Goal: Task Accomplishment & Management: Use online tool/utility

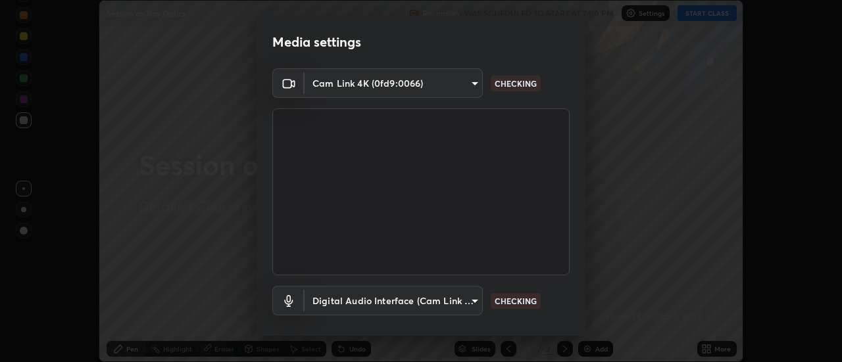
scroll to position [69, 0]
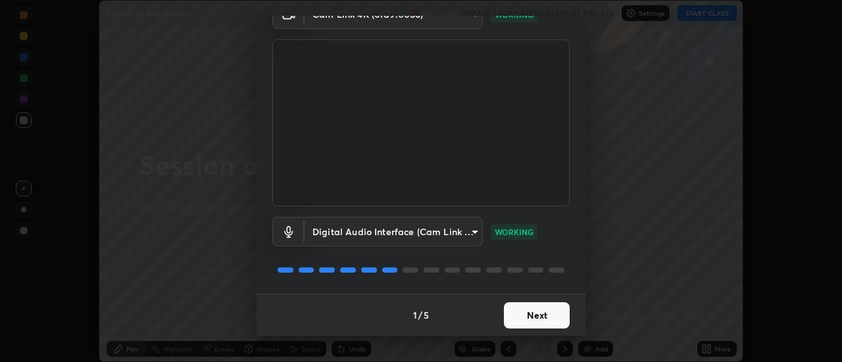
click at [534, 316] on button "Next" at bounding box center [537, 316] width 66 height 26
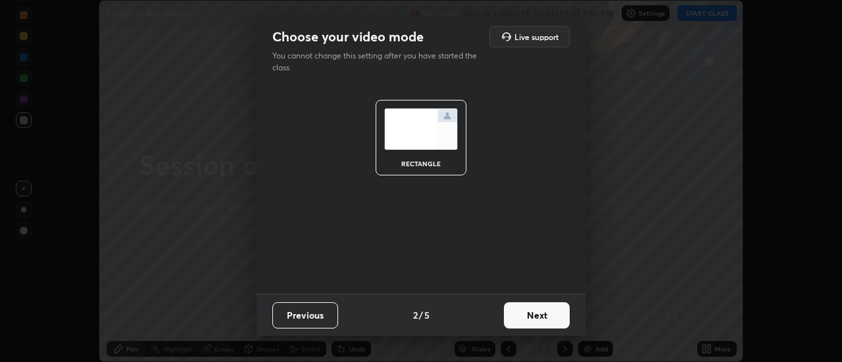
click at [535, 318] on button "Next" at bounding box center [537, 316] width 66 height 26
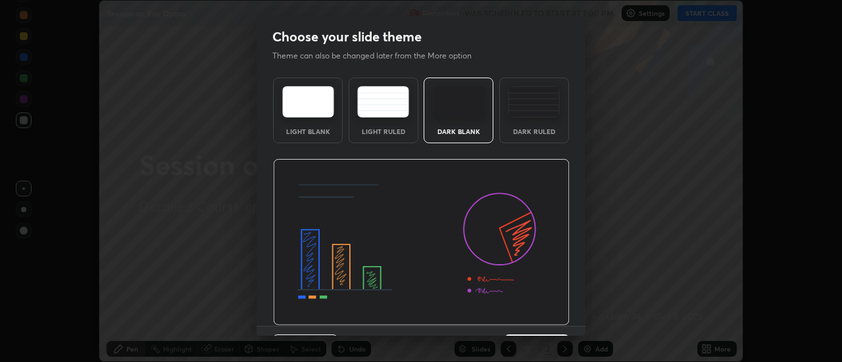
scroll to position [32, 0]
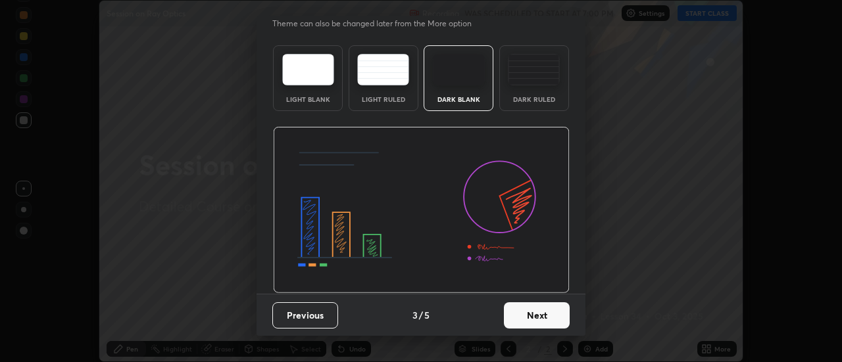
click at [536, 319] on button "Next" at bounding box center [537, 316] width 66 height 26
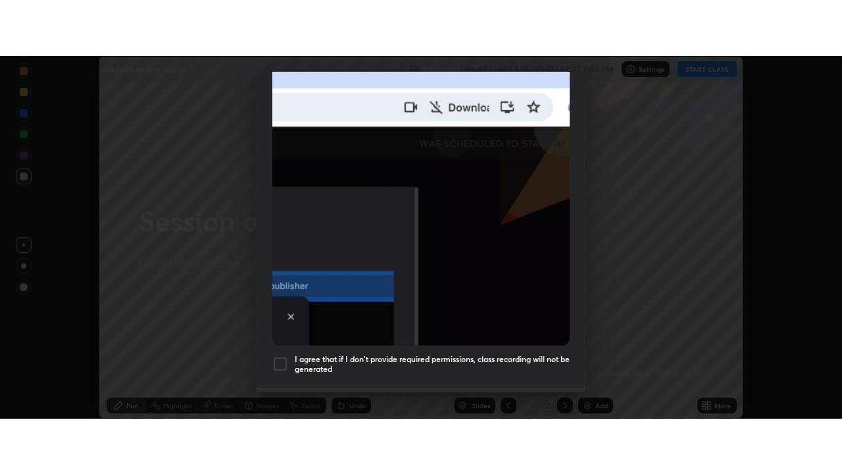
scroll to position [337, 0]
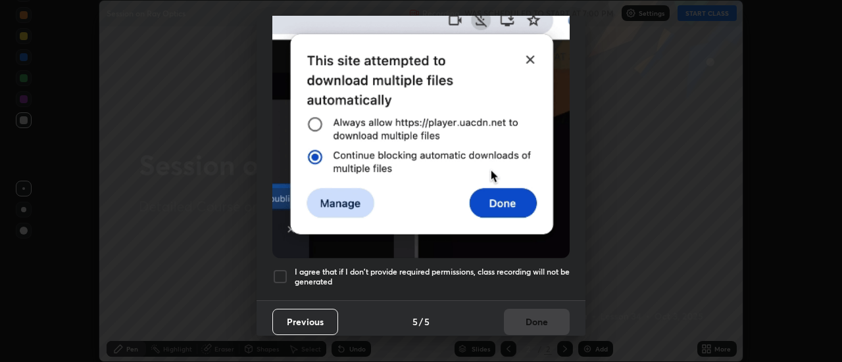
click at [281, 270] on div at bounding box center [280, 277] width 16 height 16
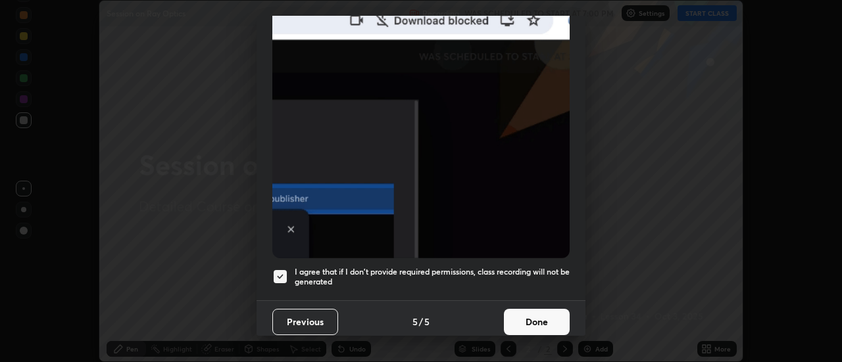
click at [542, 320] on button "Done" at bounding box center [537, 322] width 66 height 26
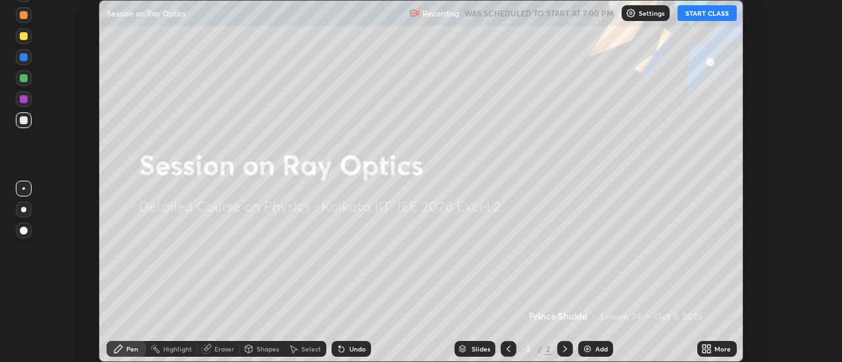
click at [705, 12] on button "START CLASS" at bounding box center [707, 13] width 59 height 16
click at [714, 349] on div "More" at bounding box center [716, 349] width 39 height 16
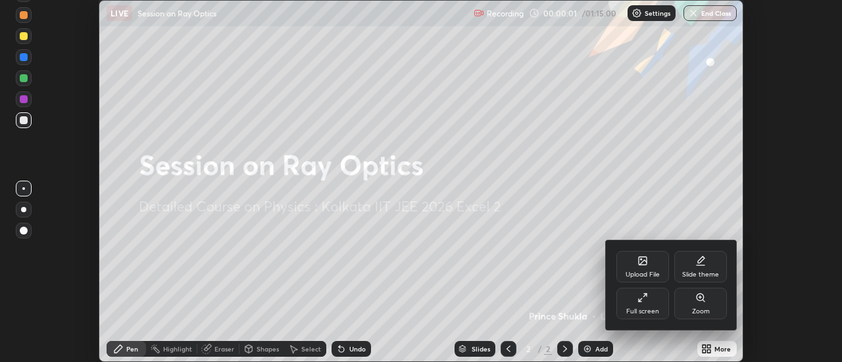
click at [648, 303] on div "Full screen" at bounding box center [642, 304] width 53 height 32
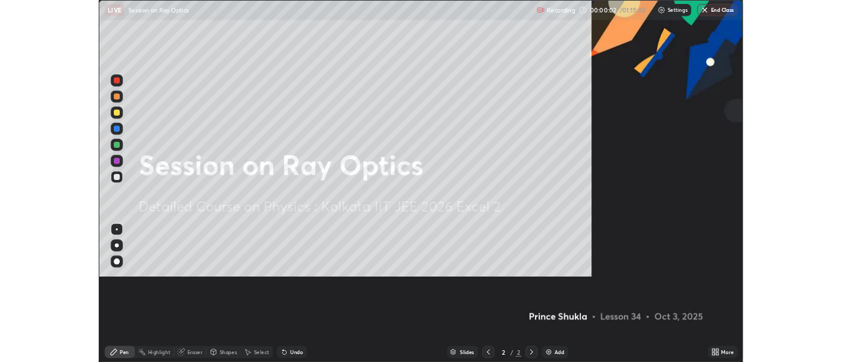
scroll to position [474, 842]
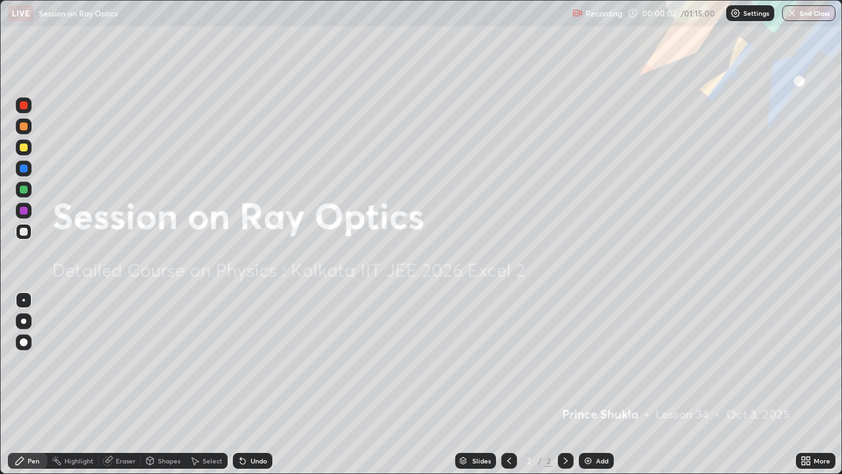
click at [588, 362] on img at bounding box center [588, 460] width 11 height 11
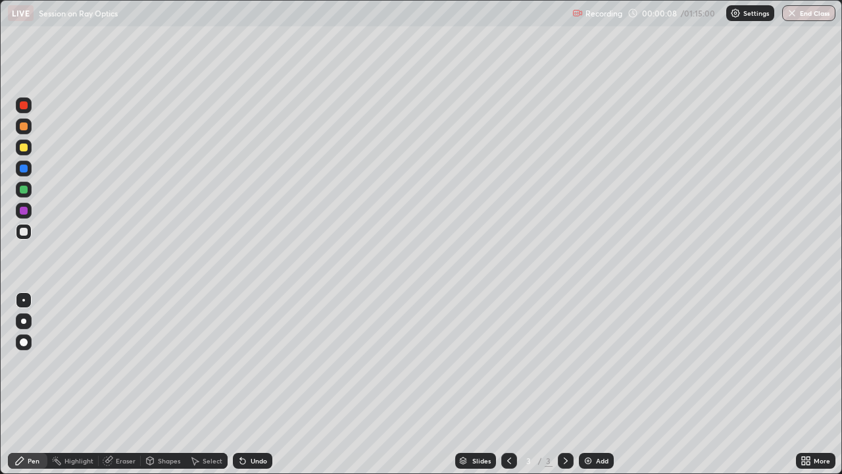
click at [813, 362] on div "More" at bounding box center [815, 461] width 39 height 16
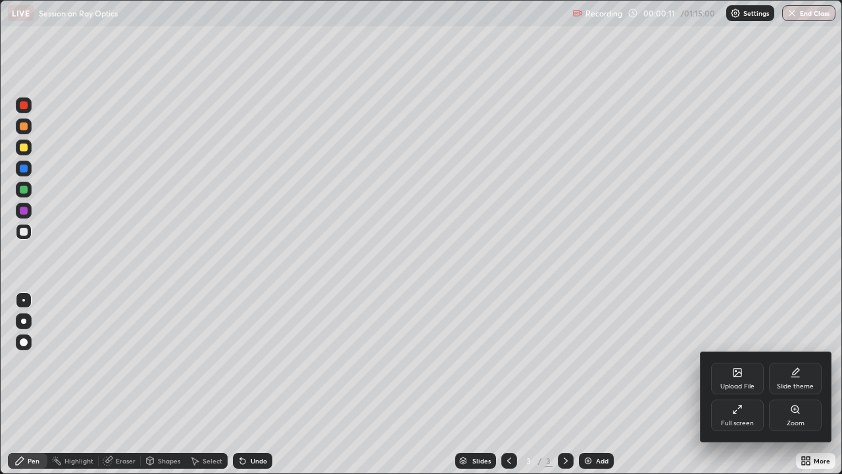
click at [731, 362] on div "Upload File" at bounding box center [737, 386] width 34 height 7
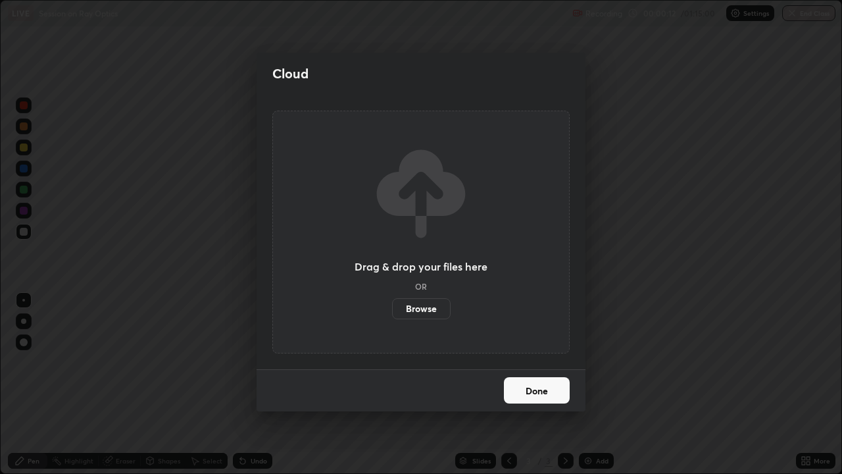
click at [440, 314] on label "Browse" at bounding box center [421, 308] width 59 height 21
click at [392, 314] on input "Browse" at bounding box center [392, 308] width 0 height 21
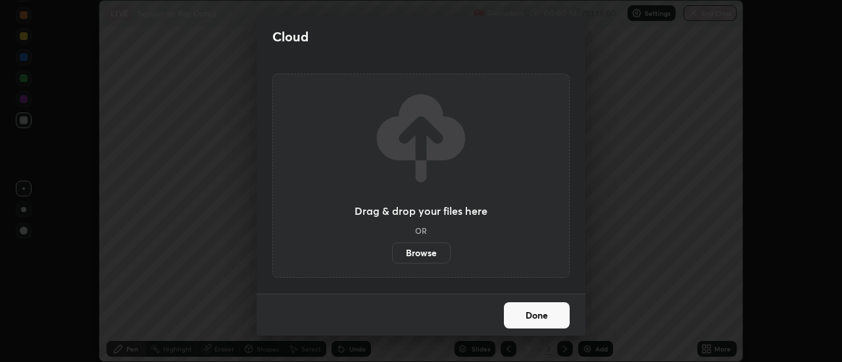
scroll to position [65426, 64946]
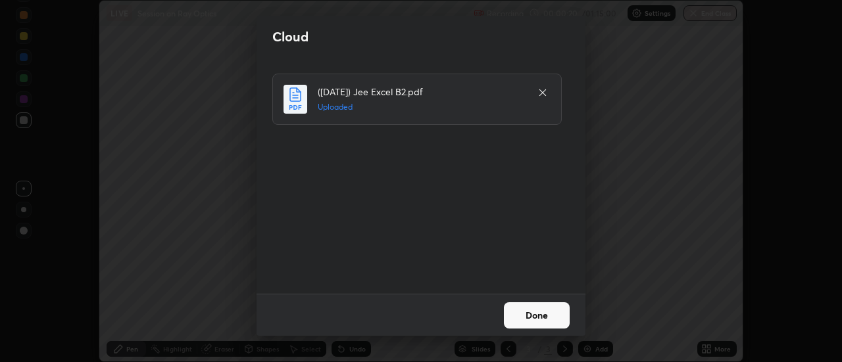
click at [535, 316] on button "Done" at bounding box center [537, 316] width 66 height 26
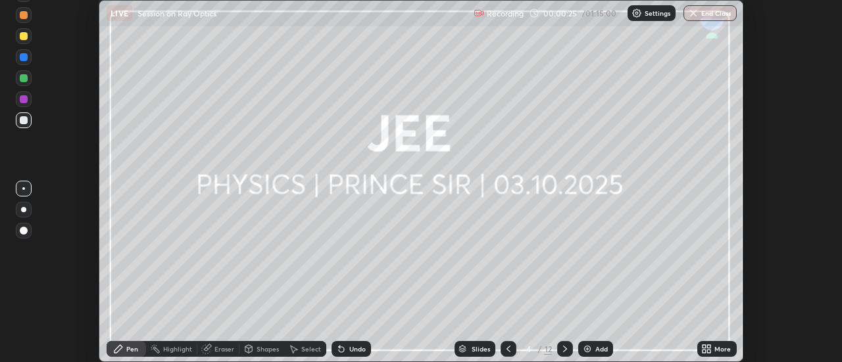
click at [480, 349] on div "Slides" at bounding box center [481, 349] width 18 height 7
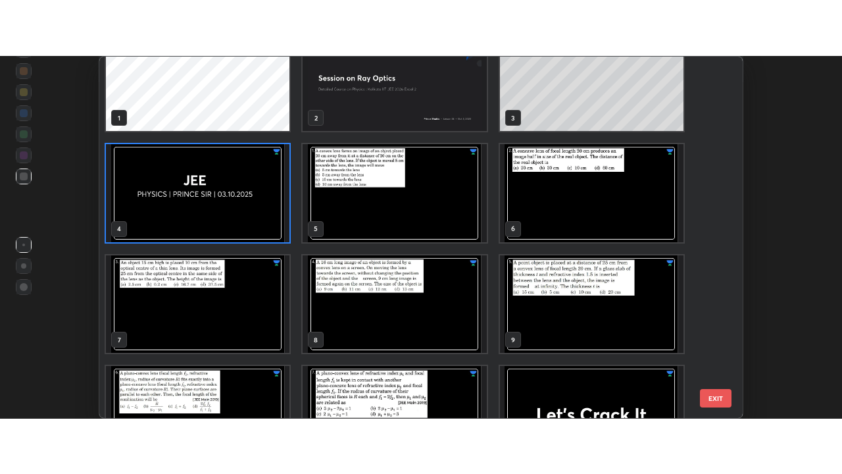
scroll to position [0, 0]
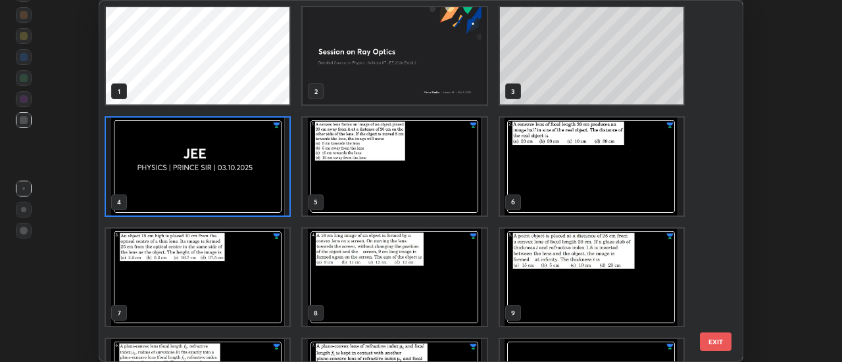
click at [412, 166] on img "grid" at bounding box center [395, 166] width 184 height 97
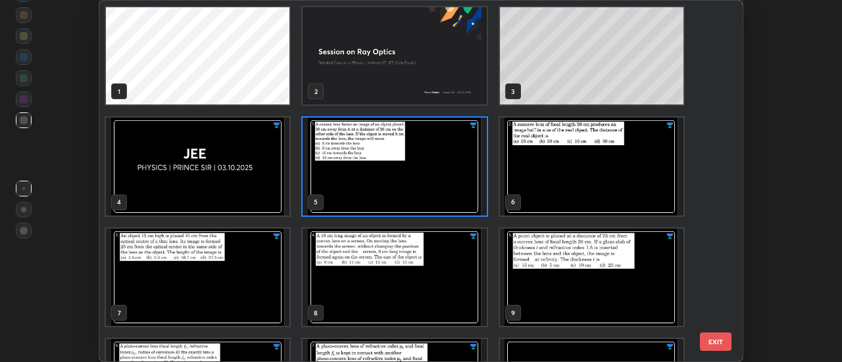
click at [410, 167] on img "grid" at bounding box center [395, 166] width 184 height 97
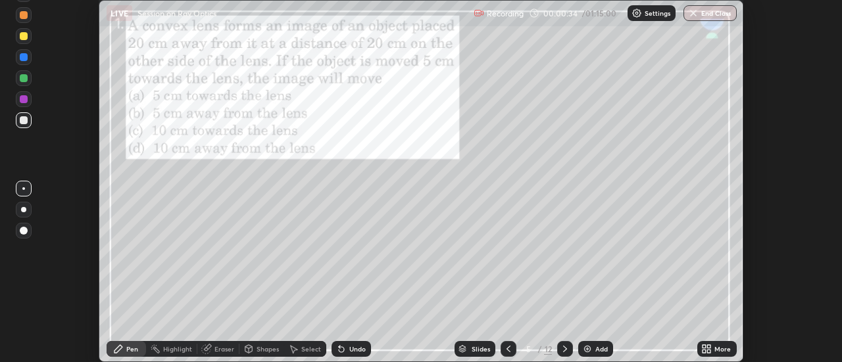
click at [717, 351] on div "More" at bounding box center [722, 349] width 16 height 7
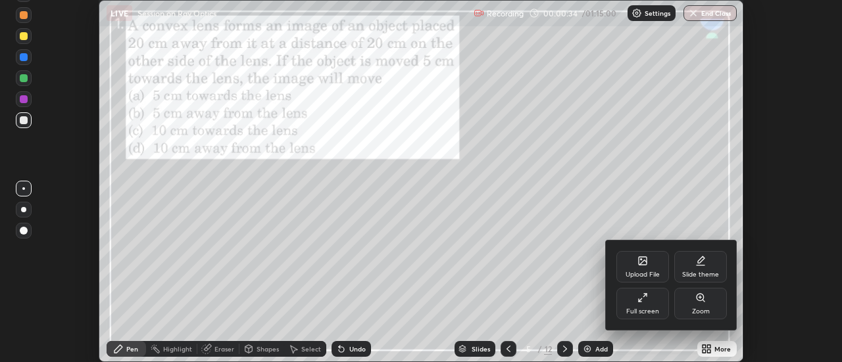
click at [641, 303] on div "Full screen" at bounding box center [642, 304] width 53 height 32
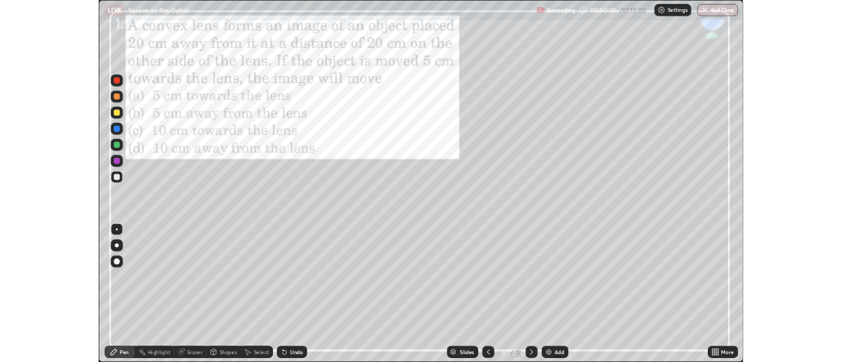
scroll to position [474, 842]
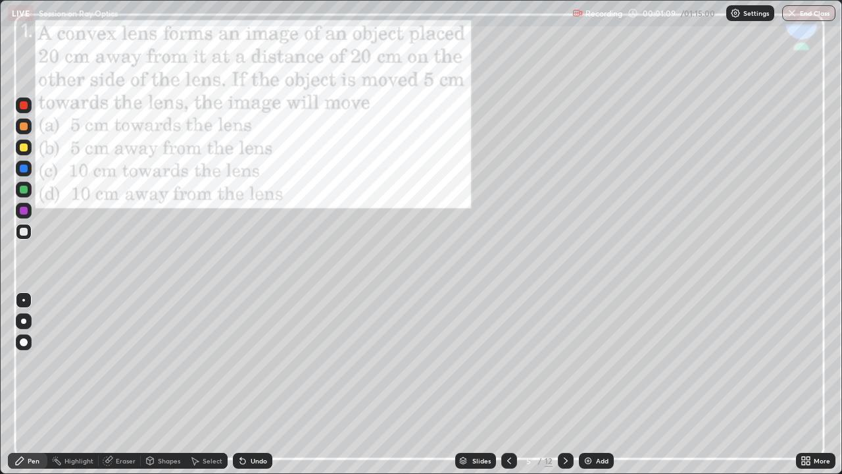
click at [261, 362] on div "Undo" at bounding box center [259, 460] width 16 height 7
click at [262, 362] on div "Undo" at bounding box center [259, 460] width 16 height 7
click at [256, 362] on div "Undo" at bounding box center [252, 461] width 39 height 16
click at [594, 362] on div "Add" at bounding box center [596, 461] width 35 height 16
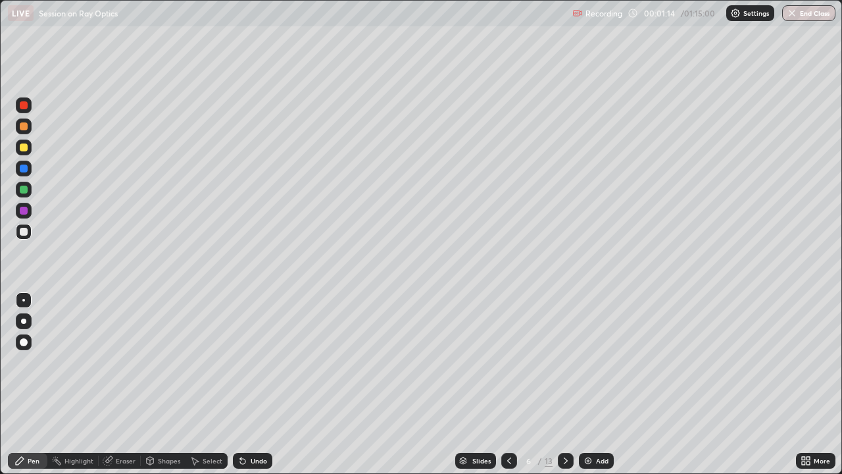
click at [509, 362] on icon at bounding box center [509, 460] width 11 height 11
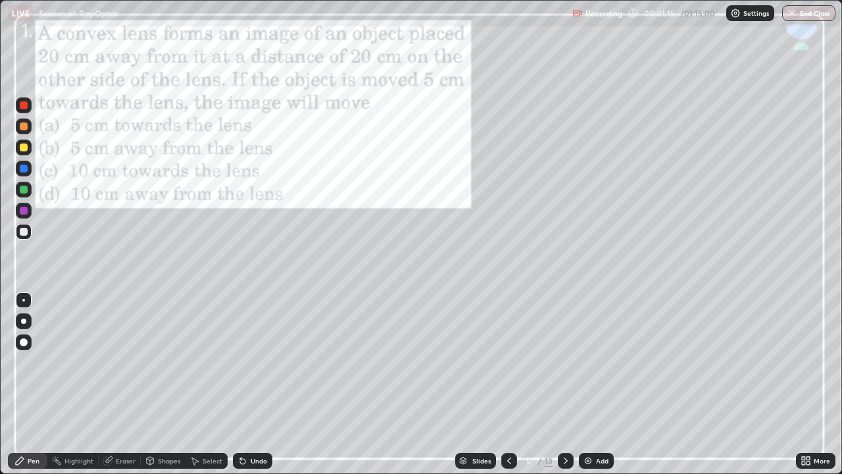
click at [509, 362] on div at bounding box center [509, 461] width 16 height 16
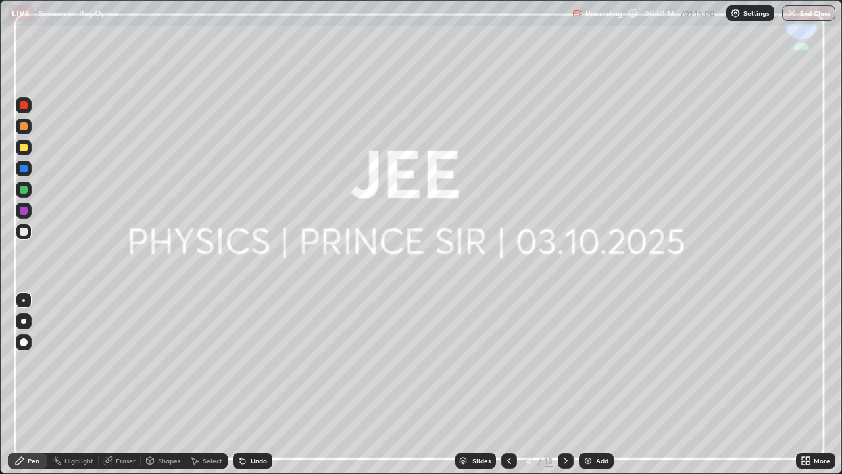
click at [565, 362] on icon at bounding box center [566, 460] width 4 height 7
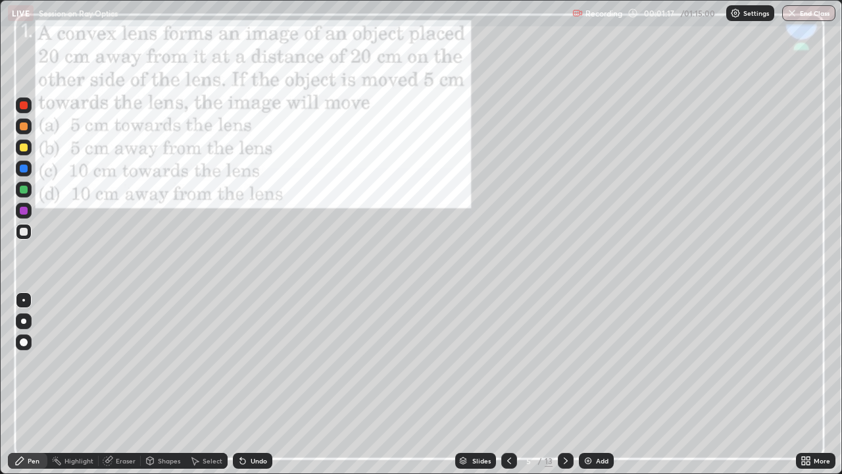
click at [508, 362] on icon at bounding box center [509, 460] width 11 height 11
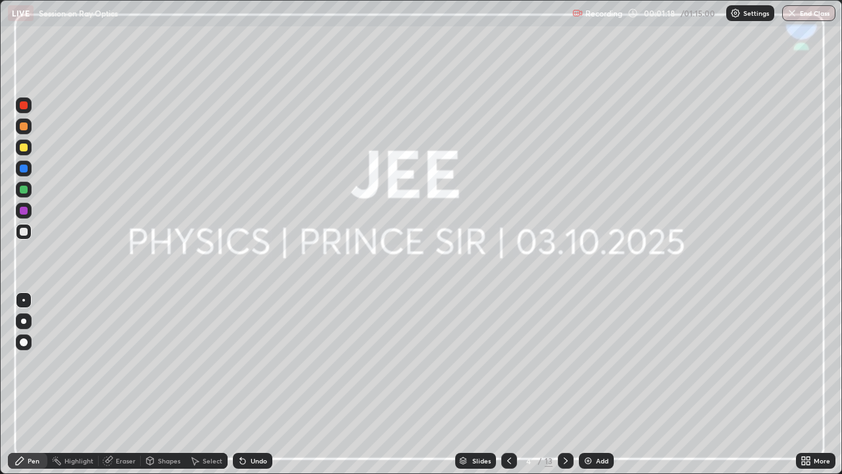
click at [597, 362] on div "Add" at bounding box center [602, 460] width 12 height 7
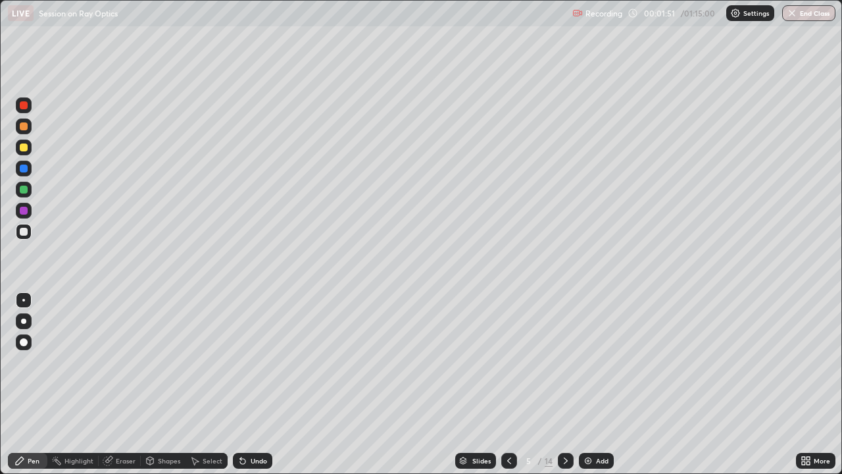
click at [24, 189] on div at bounding box center [24, 190] width 8 height 8
click at [24, 147] on div at bounding box center [24, 147] width 8 height 8
click at [262, 362] on div "Undo" at bounding box center [259, 460] width 16 height 7
click at [265, 362] on div "Undo" at bounding box center [252, 461] width 39 height 16
click at [264, 362] on div "Undo" at bounding box center [259, 460] width 16 height 7
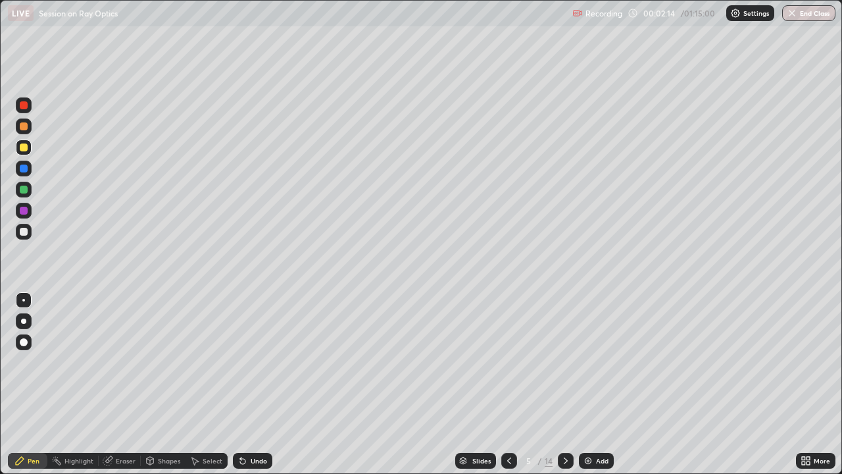
click at [264, 362] on div "Undo" at bounding box center [252, 461] width 39 height 16
click at [266, 362] on div "Undo" at bounding box center [252, 461] width 39 height 16
click at [270, 362] on div "Undo" at bounding box center [252, 461] width 39 height 16
click at [269, 362] on div "Undo" at bounding box center [252, 461] width 39 height 16
click at [734, 362] on div "Slides 5 / 14 Add" at bounding box center [534, 460] width 524 height 26
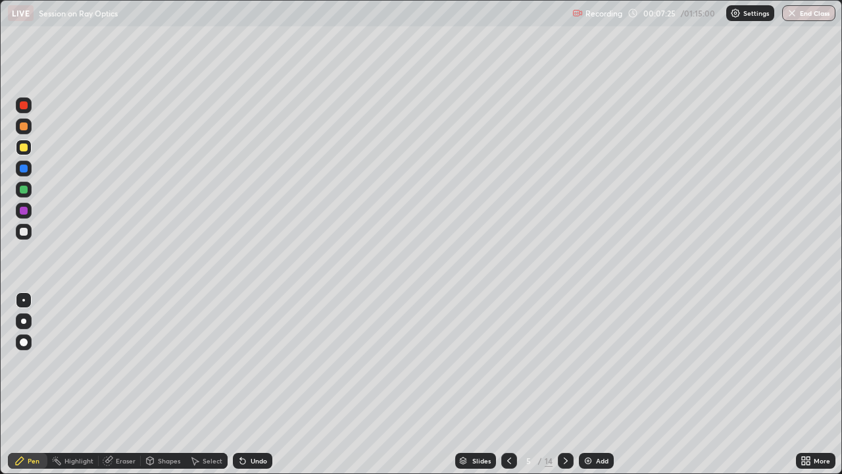
click at [594, 362] on div "Add" at bounding box center [596, 461] width 35 height 16
click at [23, 124] on div at bounding box center [24, 126] width 8 height 8
click at [27, 147] on div at bounding box center [24, 147] width 8 height 8
click at [26, 172] on div at bounding box center [24, 168] width 8 height 8
click at [24, 145] on div at bounding box center [24, 147] width 8 height 8
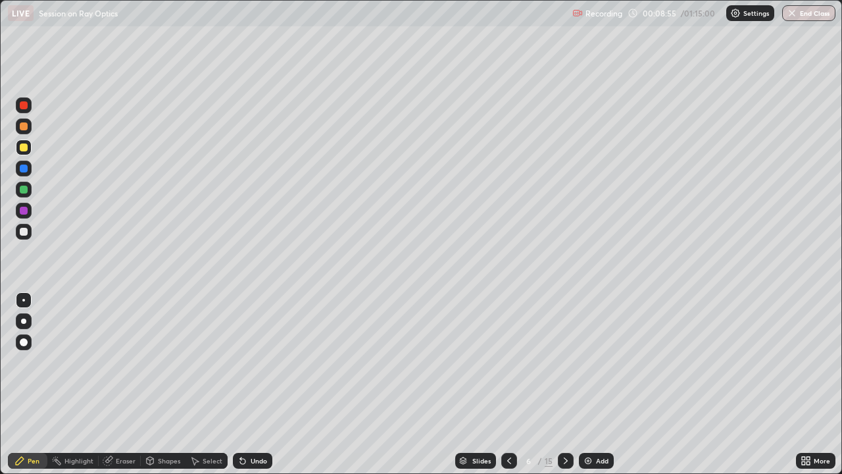
click at [260, 362] on div "Undo" at bounding box center [259, 460] width 16 height 7
click at [26, 209] on div at bounding box center [24, 211] width 8 height 8
click at [27, 147] on div at bounding box center [24, 147] width 8 height 8
click at [24, 189] on div at bounding box center [24, 190] width 8 height 8
click at [253, 362] on div "Undo" at bounding box center [259, 460] width 16 height 7
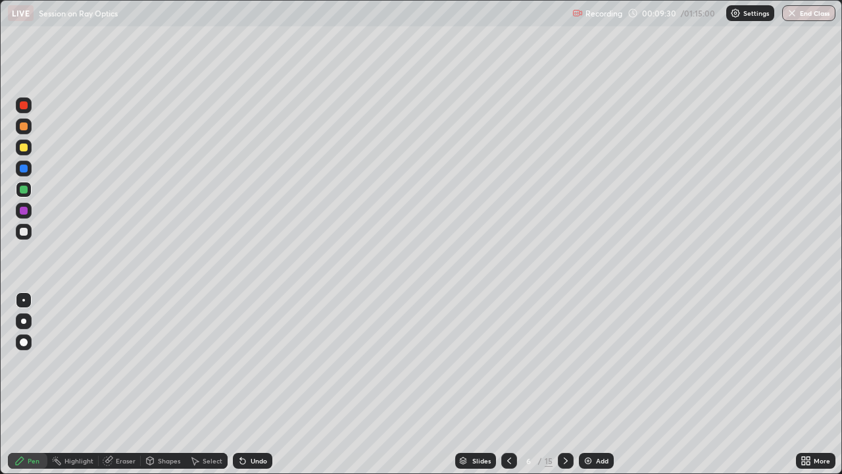
click at [165, 362] on div "Shapes" at bounding box center [169, 460] width 22 height 7
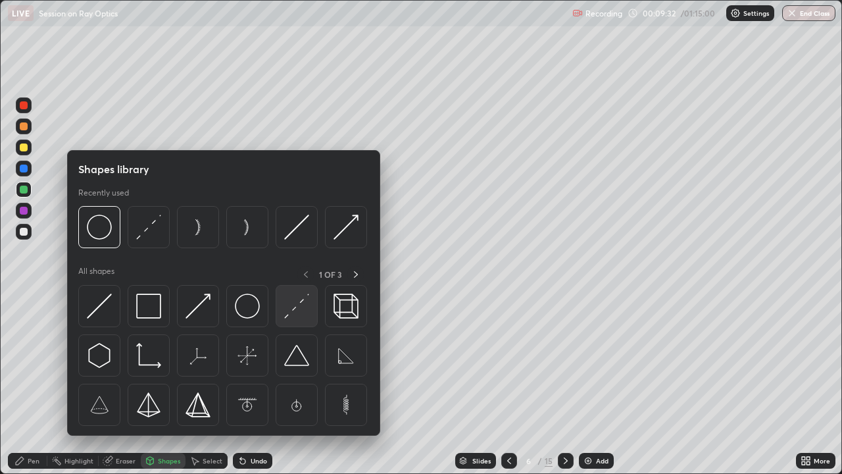
click at [296, 314] on img at bounding box center [296, 305] width 25 height 25
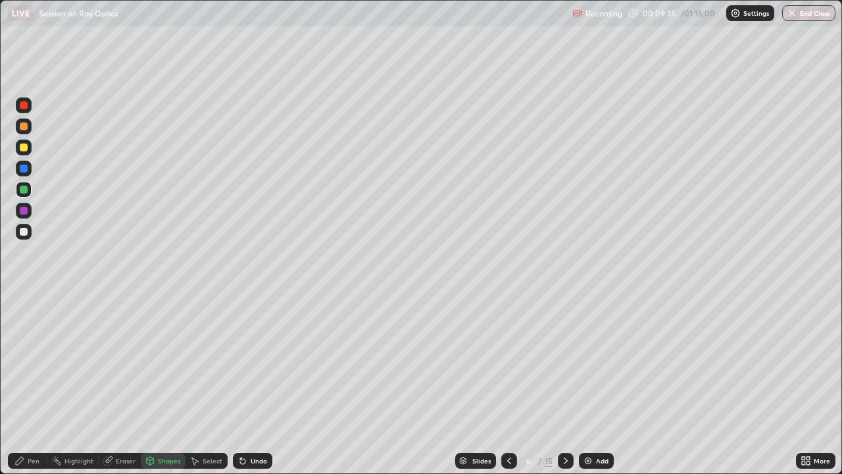
click at [28, 167] on div at bounding box center [24, 169] width 16 height 16
click at [259, 362] on div "Undo" at bounding box center [259, 460] width 16 height 7
click at [27, 362] on div "Pen" at bounding box center [27, 461] width 39 height 16
click at [168, 362] on div "Shapes" at bounding box center [169, 460] width 22 height 7
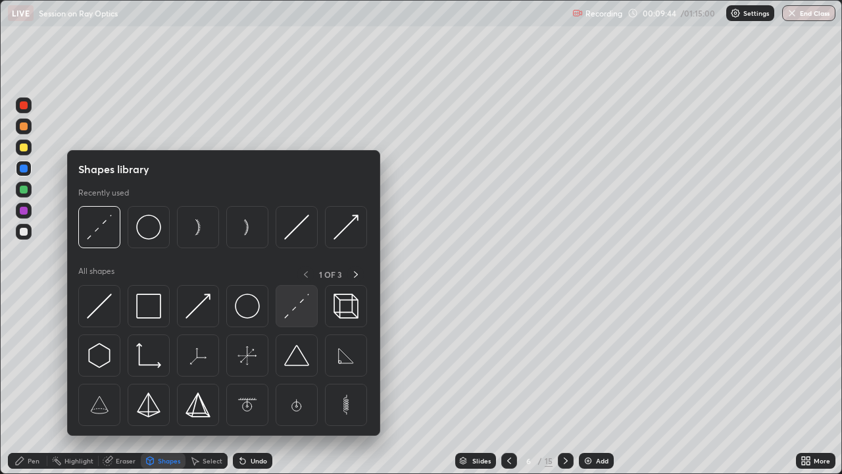
click at [303, 316] on img at bounding box center [296, 305] width 25 height 25
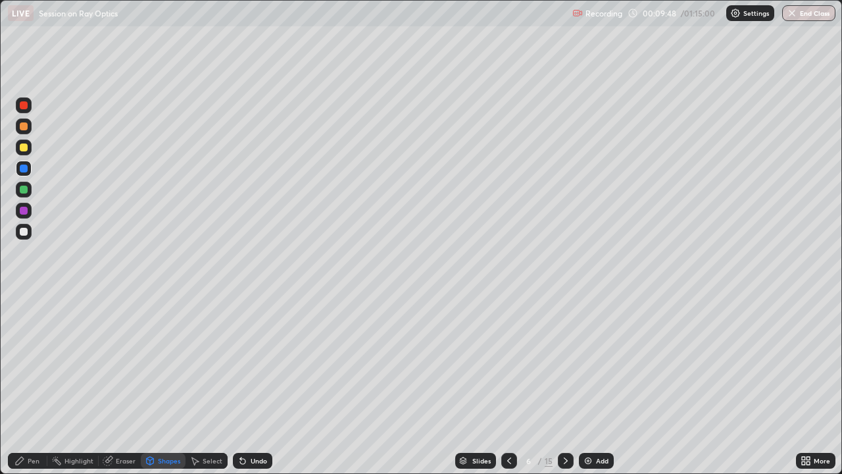
click at [256, 362] on div "Undo" at bounding box center [259, 460] width 16 height 7
click at [36, 362] on div "Pen" at bounding box center [34, 460] width 12 height 7
click at [30, 189] on div at bounding box center [24, 190] width 16 height 16
click at [258, 362] on div "Undo" at bounding box center [259, 460] width 16 height 7
click at [259, 362] on div "Undo" at bounding box center [259, 460] width 16 height 7
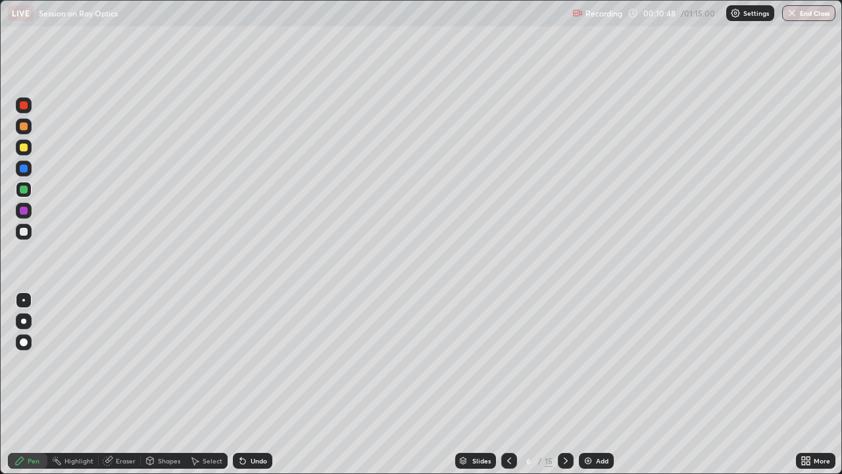
click at [256, 362] on div "Undo" at bounding box center [252, 461] width 39 height 16
click at [257, 362] on div "Undo" at bounding box center [252, 461] width 39 height 16
click at [258, 362] on div "Undo" at bounding box center [252, 461] width 39 height 16
click at [257, 362] on div "Undo" at bounding box center [252, 461] width 39 height 16
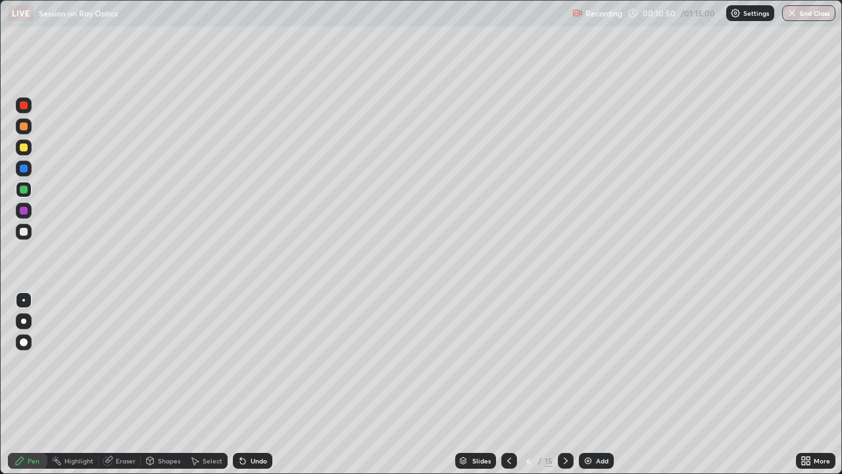
click at [257, 362] on div "Undo" at bounding box center [252, 461] width 39 height 16
click at [263, 362] on div "Undo" at bounding box center [259, 460] width 16 height 7
click at [263, 362] on div "Undo" at bounding box center [252, 461] width 39 height 16
click at [264, 362] on div "Undo" at bounding box center [252, 461] width 39 height 16
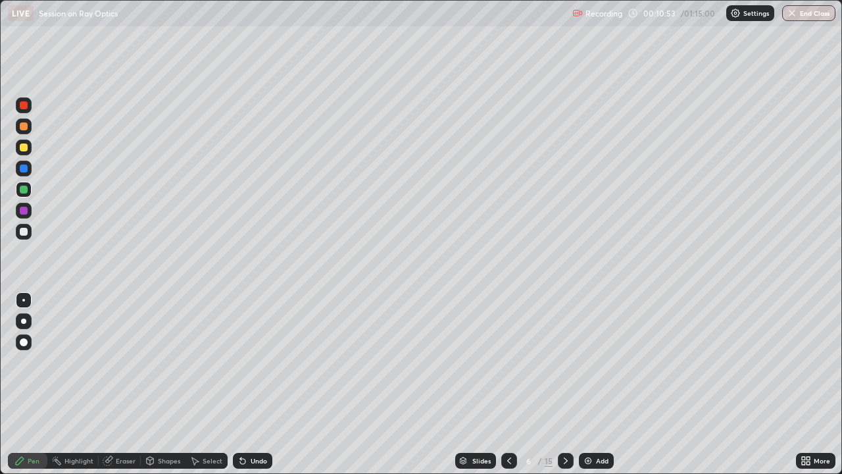
click at [264, 362] on div "Undo" at bounding box center [252, 461] width 39 height 16
click at [264, 362] on div "Undo" at bounding box center [250, 460] width 45 height 26
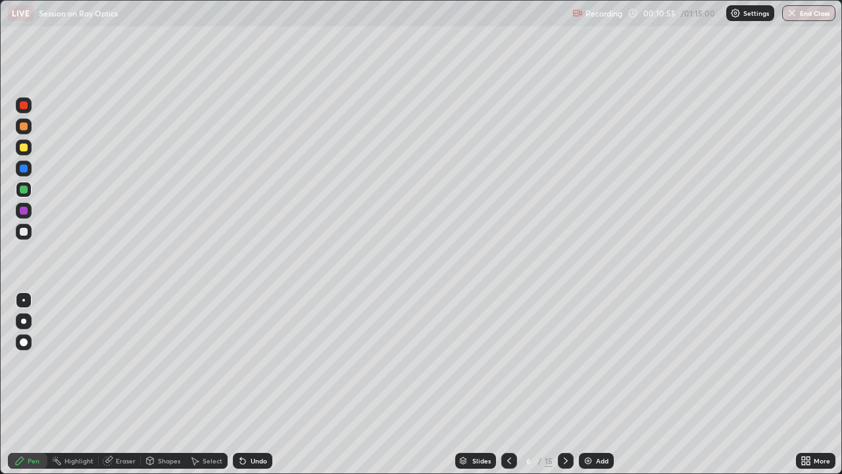
click at [264, 362] on div "Undo" at bounding box center [252, 461] width 39 height 16
click at [264, 362] on div "Undo" at bounding box center [250, 460] width 45 height 26
click at [264, 362] on div "Undo" at bounding box center [252, 461] width 39 height 16
click at [264, 362] on div "Undo" at bounding box center [250, 460] width 45 height 26
click at [254, 362] on div "Undo" at bounding box center [259, 460] width 16 height 7
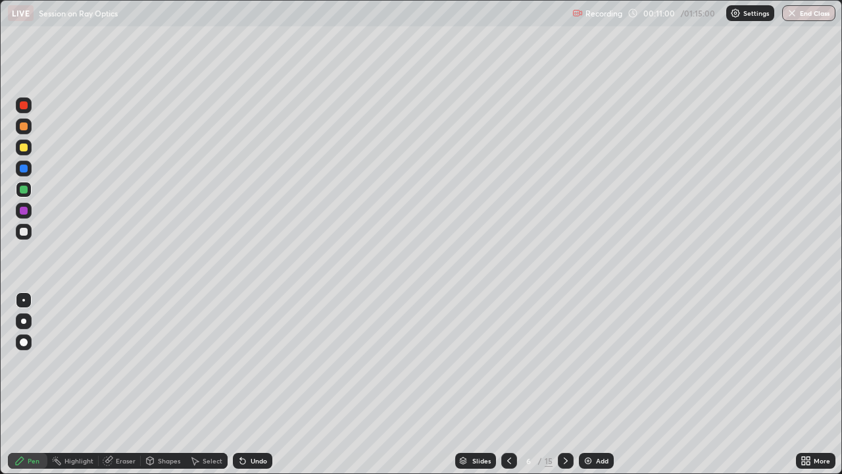
click at [255, 362] on div "Undo" at bounding box center [259, 460] width 16 height 7
click at [258, 362] on div "Undo" at bounding box center [259, 460] width 16 height 7
click at [264, 362] on div "Undo" at bounding box center [252, 461] width 39 height 16
click at [258, 362] on div "Undo" at bounding box center [252, 461] width 39 height 16
click at [27, 212] on div at bounding box center [24, 211] width 8 height 8
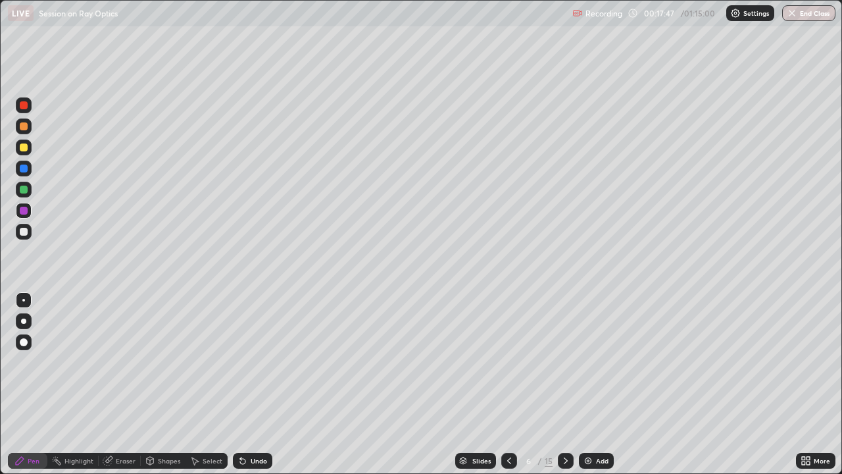
click at [596, 362] on div "Add" at bounding box center [602, 460] width 12 height 7
click at [28, 190] on div at bounding box center [24, 190] width 16 height 16
click at [165, 362] on div "Shapes" at bounding box center [169, 460] width 22 height 7
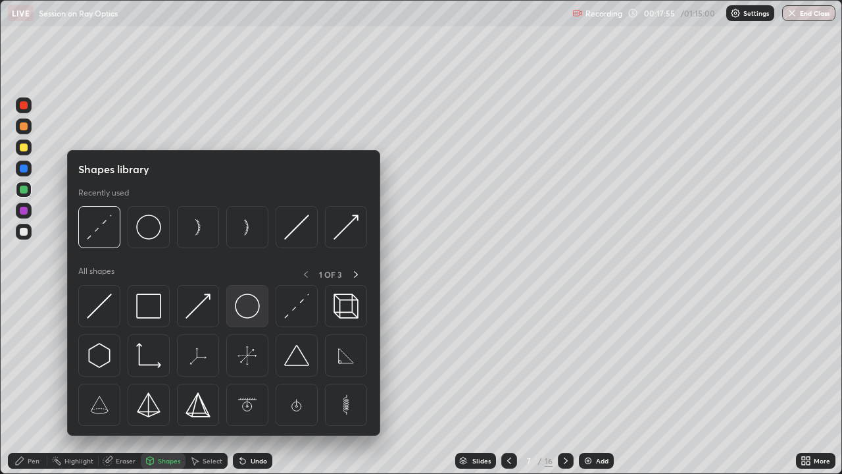
click at [249, 315] on img at bounding box center [247, 305] width 25 height 25
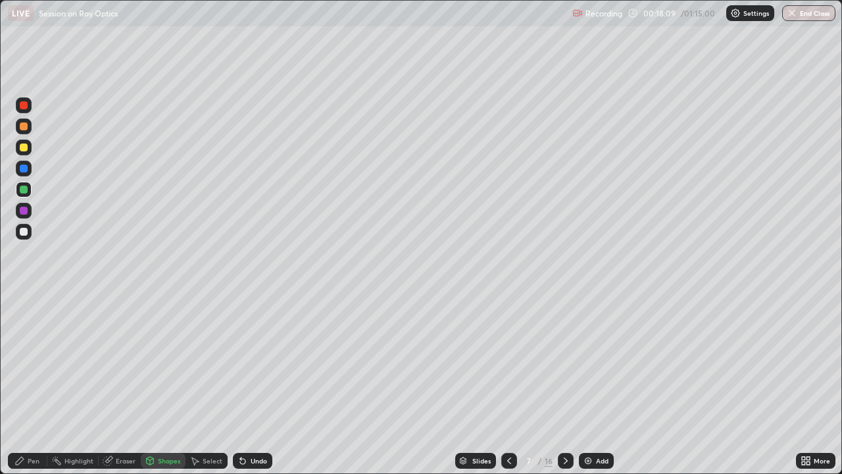
click at [24, 169] on div at bounding box center [24, 168] width 8 height 8
click at [257, 362] on div "Undo" at bounding box center [259, 460] width 16 height 7
click at [259, 362] on div "Undo" at bounding box center [259, 460] width 16 height 7
click at [263, 362] on div "Undo" at bounding box center [252, 461] width 39 height 16
click at [36, 362] on div "Pen" at bounding box center [34, 460] width 12 height 7
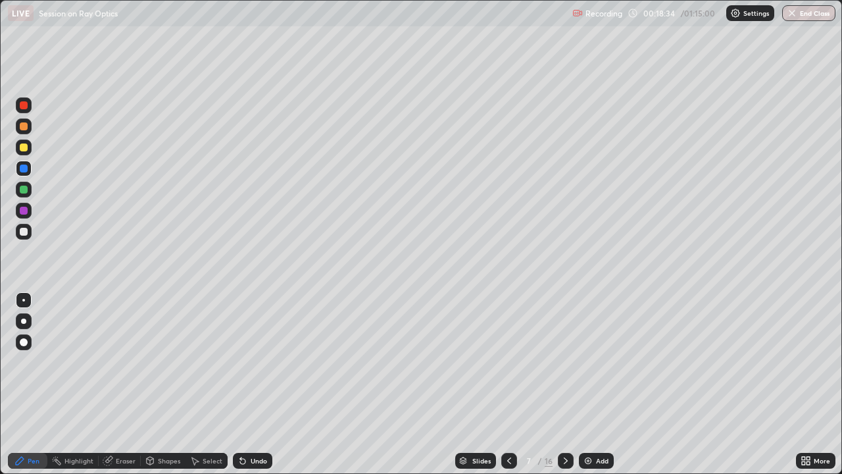
click at [30, 190] on div at bounding box center [24, 190] width 16 height 16
click at [29, 210] on div at bounding box center [24, 211] width 16 height 16
click at [256, 362] on div "Undo" at bounding box center [259, 460] width 16 height 7
click at [260, 362] on div "Undo" at bounding box center [252, 461] width 39 height 16
click at [509, 362] on icon at bounding box center [509, 460] width 11 height 11
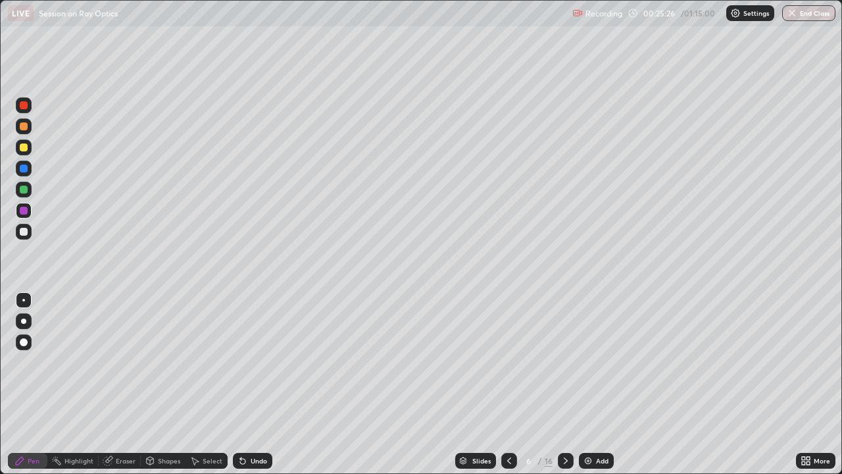
click at [564, 362] on icon at bounding box center [566, 460] width 11 height 11
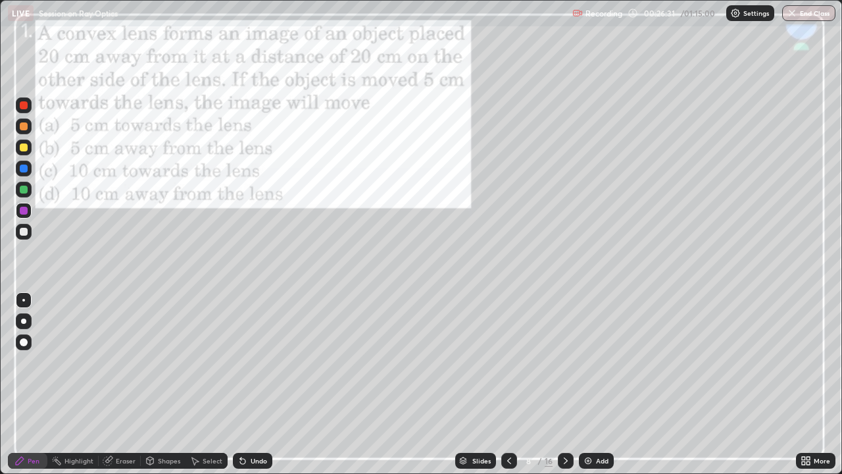
click at [564, 362] on icon at bounding box center [566, 460] width 11 height 11
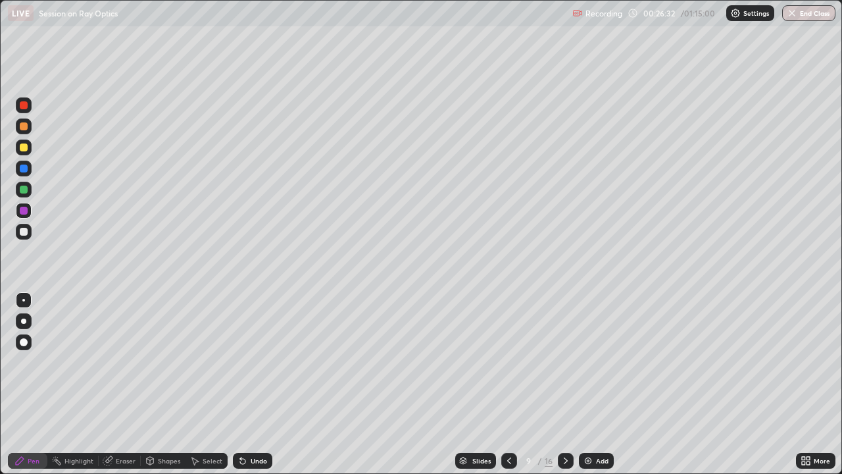
click at [564, 362] on icon at bounding box center [566, 460] width 11 height 11
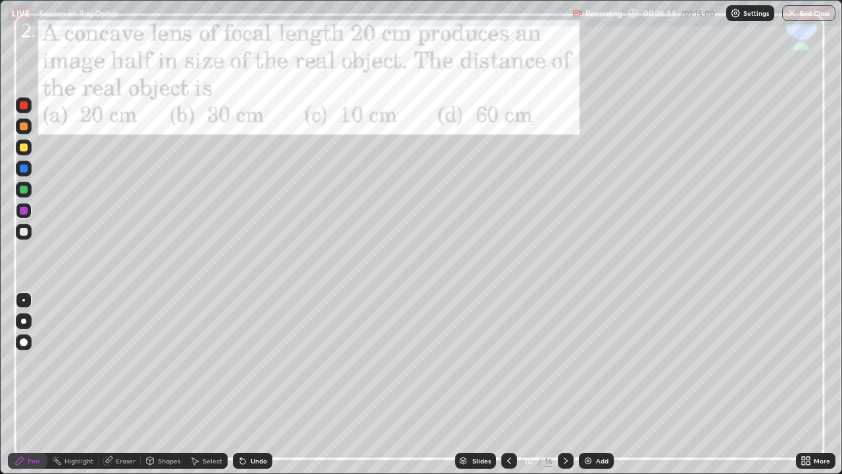
click at [507, 362] on icon at bounding box center [509, 460] width 11 height 11
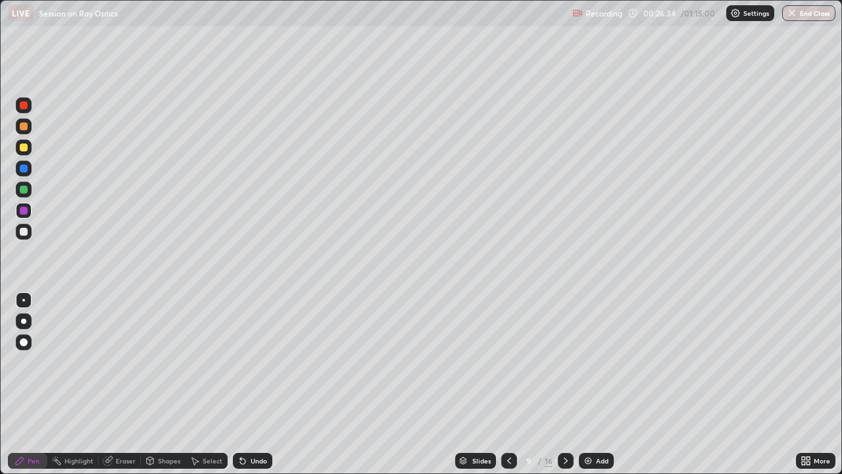
click at [507, 362] on div at bounding box center [509, 461] width 16 height 16
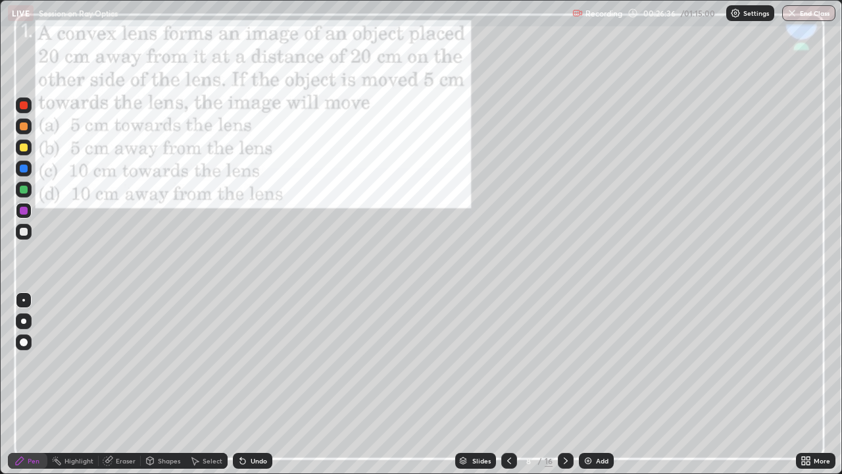
click at [513, 362] on div at bounding box center [509, 461] width 16 height 16
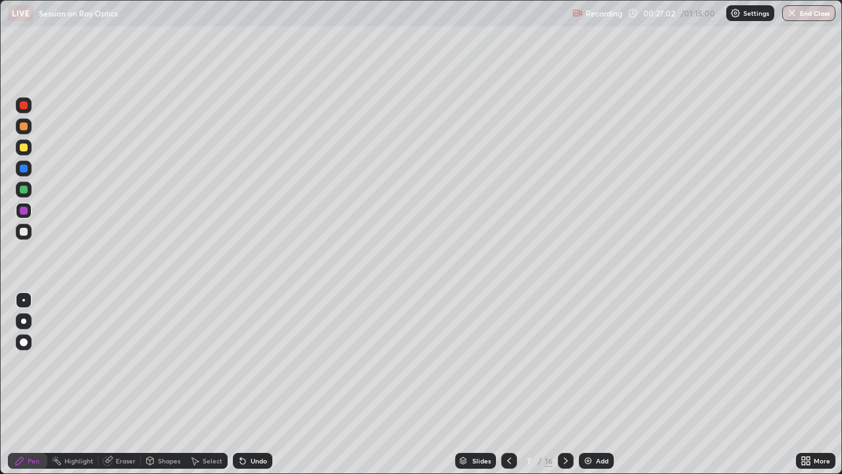
click at [566, 362] on icon at bounding box center [566, 460] width 11 height 11
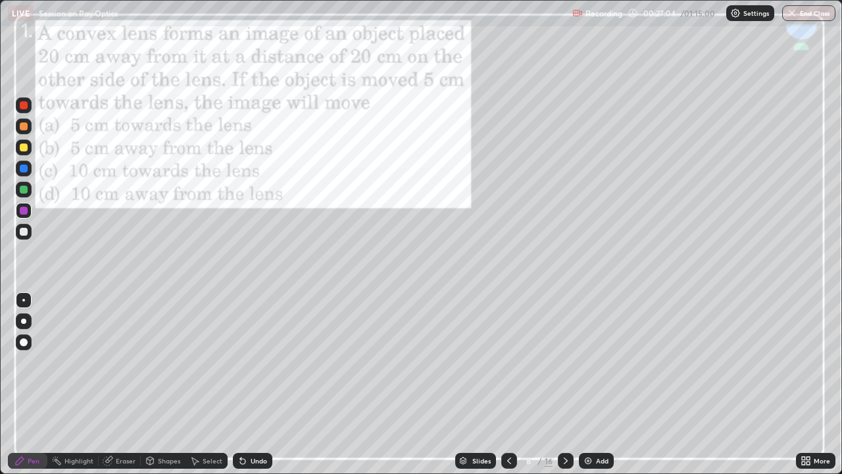
click at [508, 362] on icon at bounding box center [509, 460] width 11 height 11
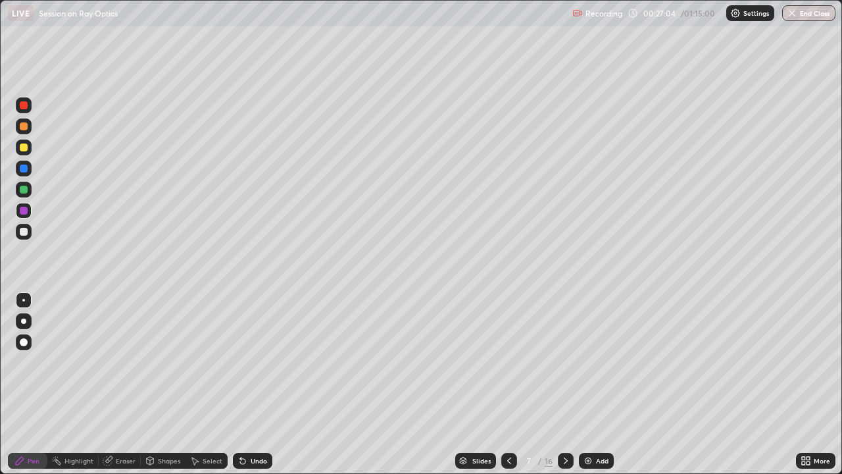
click at [599, 362] on div "Add" at bounding box center [596, 461] width 35 height 16
click at [30, 134] on div at bounding box center [24, 126] width 16 height 21
click at [256, 362] on div "Undo" at bounding box center [259, 460] width 16 height 7
click at [254, 362] on div "Undo" at bounding box center [259, 460] width 16 height 7
click at [255, 362] on div "Undo" at bounding box center [259, 460] width 16 height 7
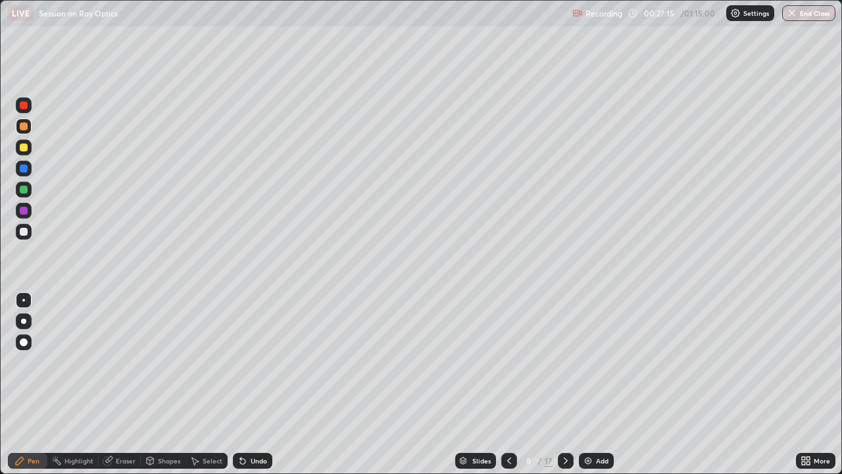
click at [255, 362] on div "Undo" at bounding box center [259, 460] width 16 height 7
click at [256, 362] on div "Undo" at bounding box center [259, 460] width 16 height 7
click at [24, 169] on div at bounding box center [24, 168] width 8 height 8
click at [595, 362] on div "Add" at bounding box center [596, 461] width 35 height 16
click at [24, 147] on div at bounding box center [24, 147] width 8 height 8
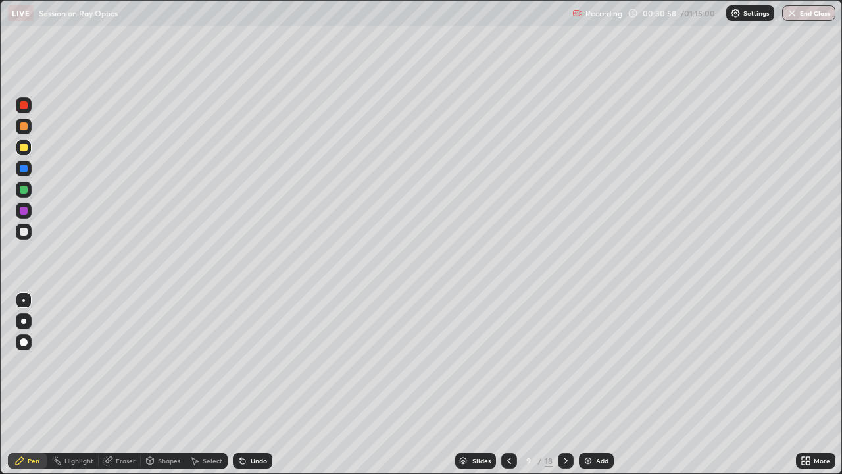
click at [30, 190] on div at bounding box center [24, 190] width 16 height 16
click at [263, 362] on div "Undo" at bounding box center [252, 461] width 39 height 16
click at [259, 362] on div "Undo" at bounding box center [252, 461] width 39 height 16
click at [268, 362] on div "Undo" at bounding box center [252, 461] width 39 height 16
click at [266, 362] on div "Undo" at bounding box center [252, 461] width 39 height 16
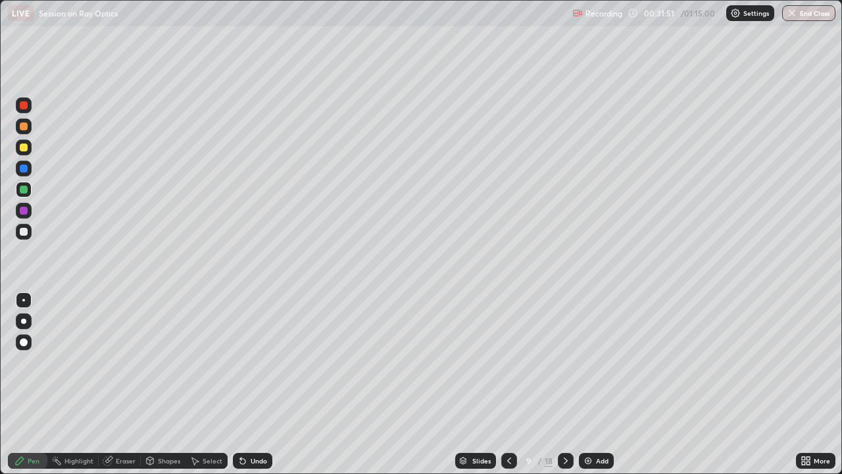
click at [265, 362] on div "Undo" at bounding box center [252, 461] width 39 height 16
click at [30, 166] on div at bounding box center [24, 169] width 16 height 16
click at [257, 362] on div "Undo" at bounding box center [259, 460] width 16 height 7
click at [752, 362] on div "Slides 9 / 18 Add" at bounding box center [534, 460] width 524 height 26
click at [259, 362] on div "Undo" at bounding box center [259, 460] width 16 height 7
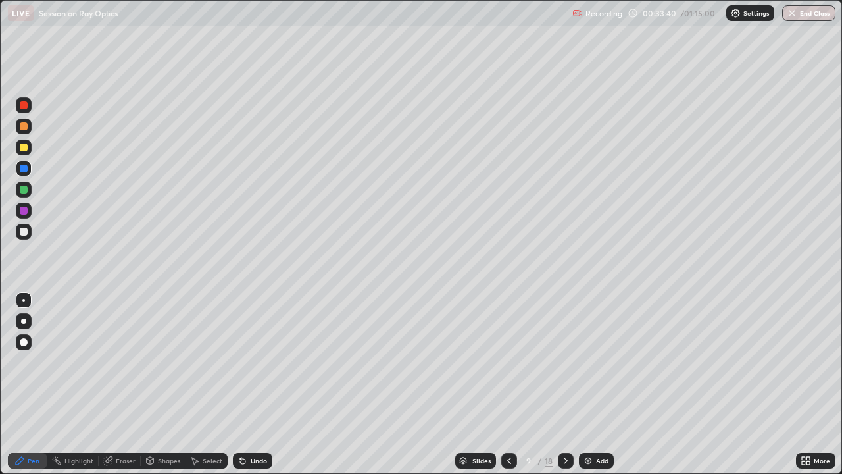
click at [262, 362] on div "Undo" at bounding box center [259, 460] width 16 height 7
click at [257, 362] on div "Undo" at bounding box center [259, 460] width 16 height 7
click at [269, 362] on div "Undo" at bounding box center [252, 461] width 39 height 16
click at [253, 362] on div "Undo" at bounding box center [259, 460] width 16 height 7
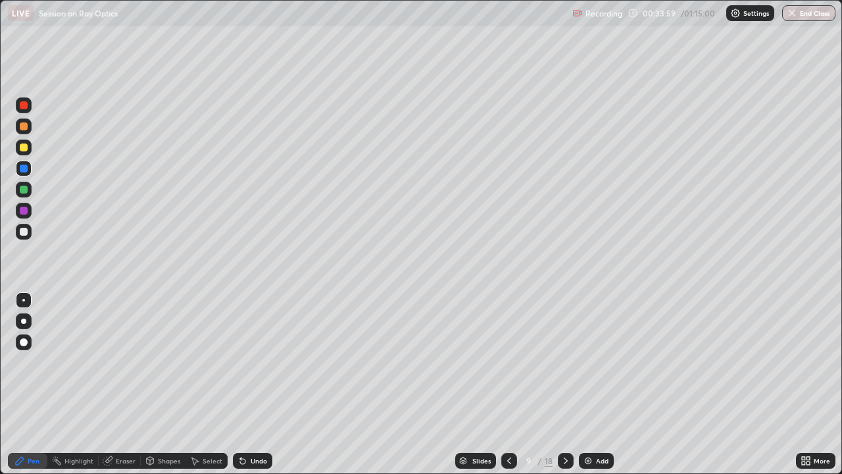
click at [256, 362] on div "Undo" at bounding box center [259, 460] width 16 height 7
click at [259, 362] on div "Undo" at bounding box center [259, 460] width 16 height 7
click at [258, 362] on div "Undo" at bounding box center [259, 460] width 16 height 7
click at [259, 362] on div "Undo" at bounding box center [259, 460] width 16 height 7
click at [255, 362] on div "Undo" at bounding box center [259, 460] width 16 height 7
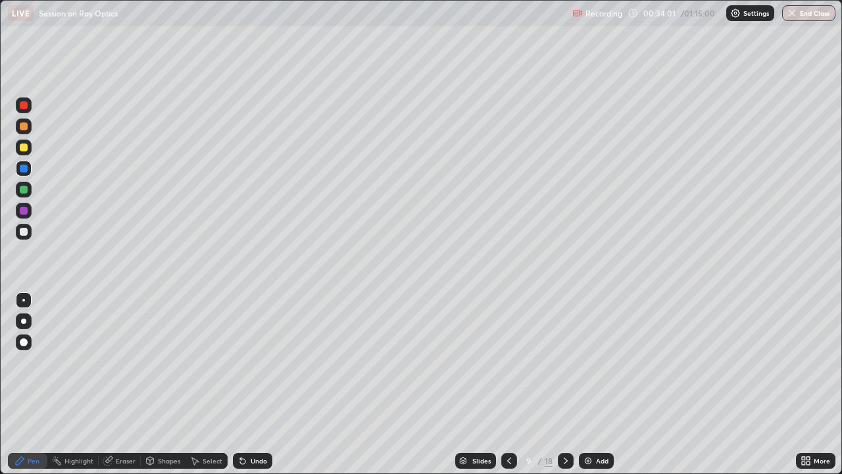
click at [257, 362] on div "Undo" at bounding box center [259, 460] width 16 height 7
click at [254, 362] on div "Undo" at bounding box center [259, 460] width 16 height 7
click at [170, 362] on div "Shapes" at bounding box center [169, 460] width 22 height 7
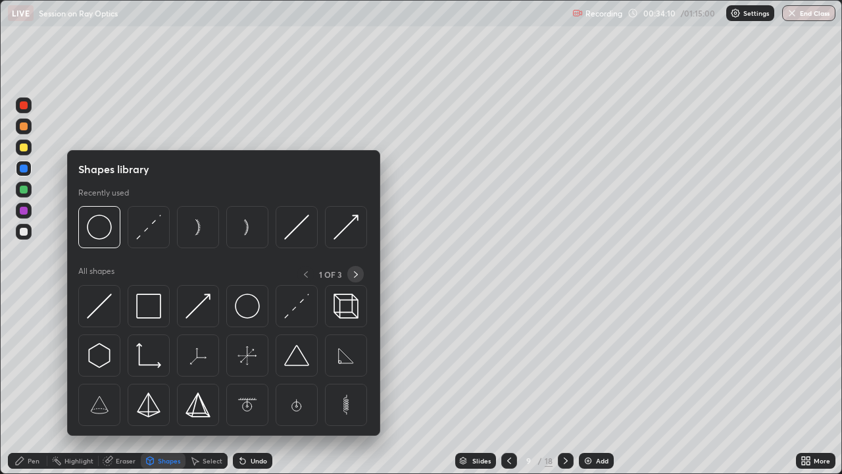
click at [356, 274] on icon at bounding box center [356, 274] width 11 height 11
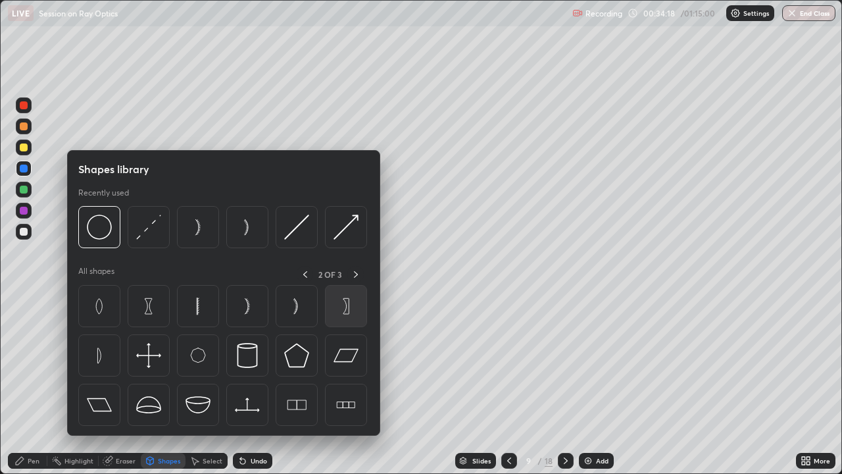
click at [345, 316] on img at bounding box center [346, 305] width 25 height 25
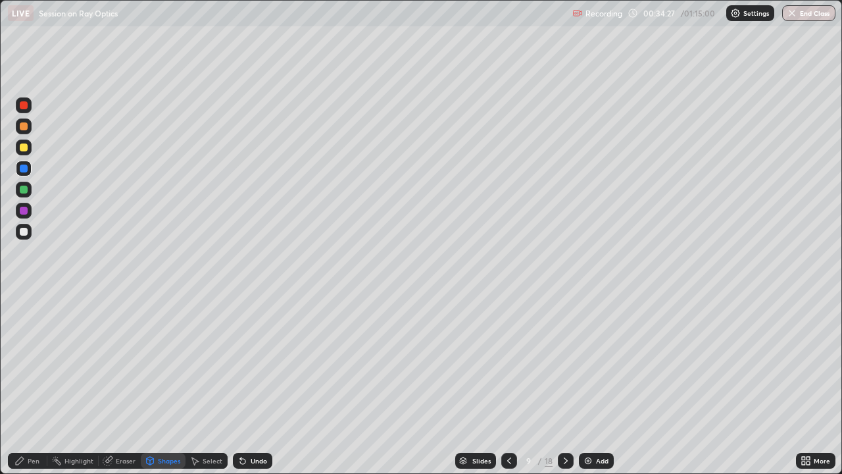
click at [37, 362] on div "Pen" at bounding box center [34, 460] width 12 height 7
click at [141, 362] on div "Shapes" at bounding box center [163, 461] width 45 height 16
click at [258, 362] on div "Undo" at bounding box center [259, 460] width 16 height 7
click at [36, 362] on div "Pen" at bounding box center [34, 460] width 12 height 7
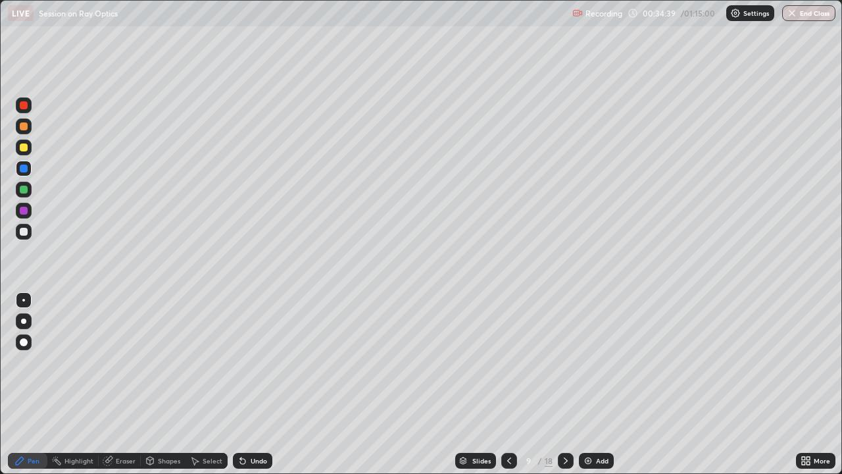
click at [24, 232] on div at bounding box center [24, 232] width 8 height 8
click at [209, 362] on div "Select" at bounding box center [213, 460] width 20 height 7
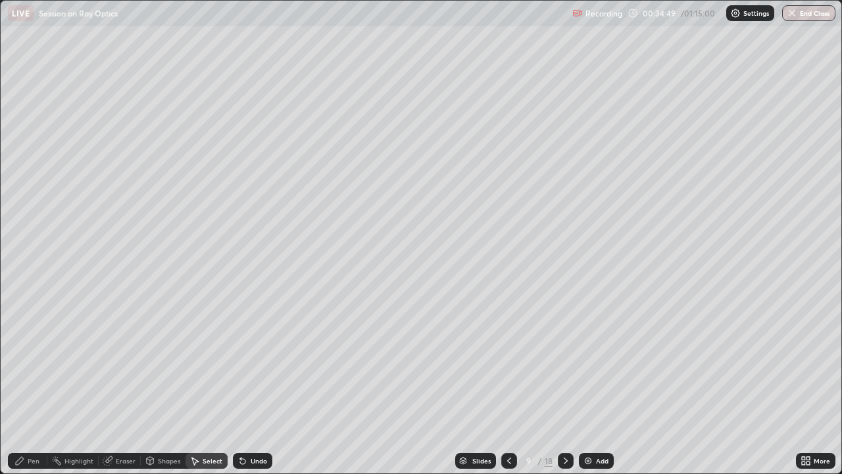
click at [197, 362] on icon at bounding box center [195, 461] width 7 height 8
click at [118, 362] on div "Eraser" at bounding box center [126, 460] width 20 height 7
click at [265, 362] on div "Undo" at bounding box center [259, 460] width 16 height 7
click at [261, 362] on div "Undo" at bounding box center [259, 460] width 16 height 7
click at [168, 362] on div "Shapes" at bounding box center [169, 460] width 22 height 7
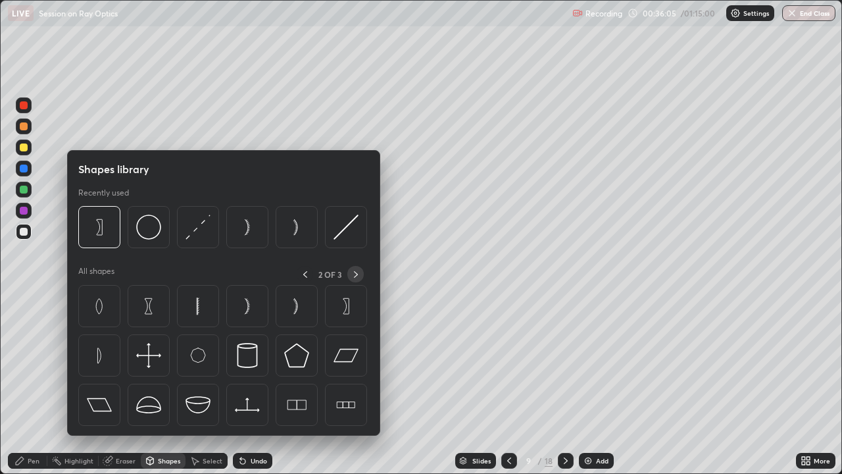
click at [355, 274] on icon at bounding box center [356, 274] width 11 height 11
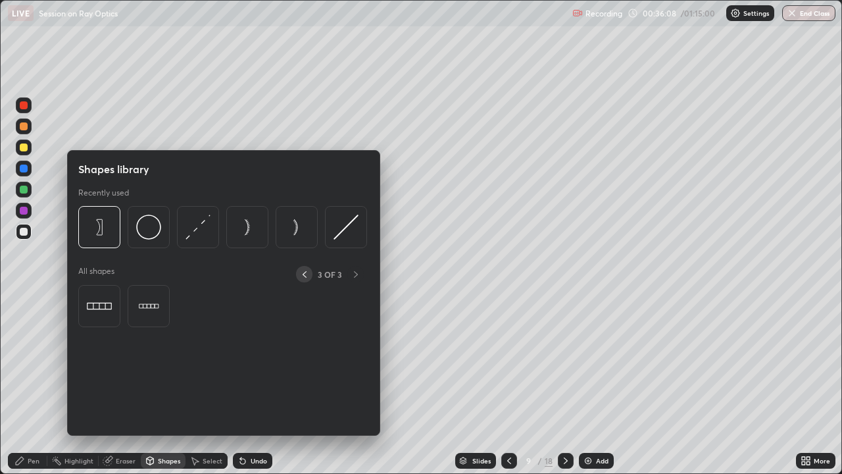
click at [305, 274] on icon at bounding box center [304, 274] width 11 height 11
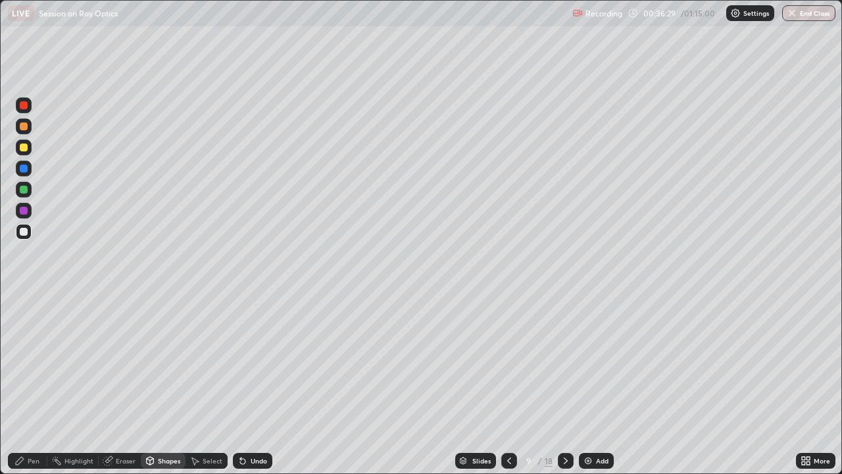
click at [254, 362] on div "Undo" at bounding box center [252, 461] width 39 height 16
click at [262, 362] on div "Undo" at bounding box center [259, 460] width 16 height 7
click at [32, 362] on div "Pen" at bounding box center [34, 460] width 12 height 7
click at [596, 362] on div "Add" at bounding box center [602, 460] width 12 height 7
click at [28, 148] on div at bounding box center [24, 147] width 16 height 16
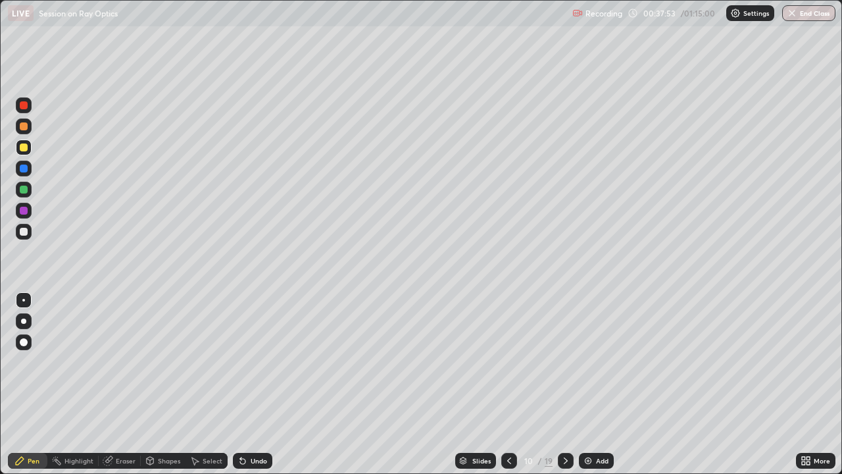
click at [507, 362] on icon at bounding box center [509, 460] width 11 height 11
click at [564, 362] on icon at bounding box center [566, 460] width 11 height 11
click at [27, 122] on div at bounding box center [24, 126] width 16 height 16
click at [259, 362] on div "Undo" at bounding box center [259, 460] width 16 height 7
click at [168, 362] on div "Shapes" at bounding box center [169, 460] width 22 height 7
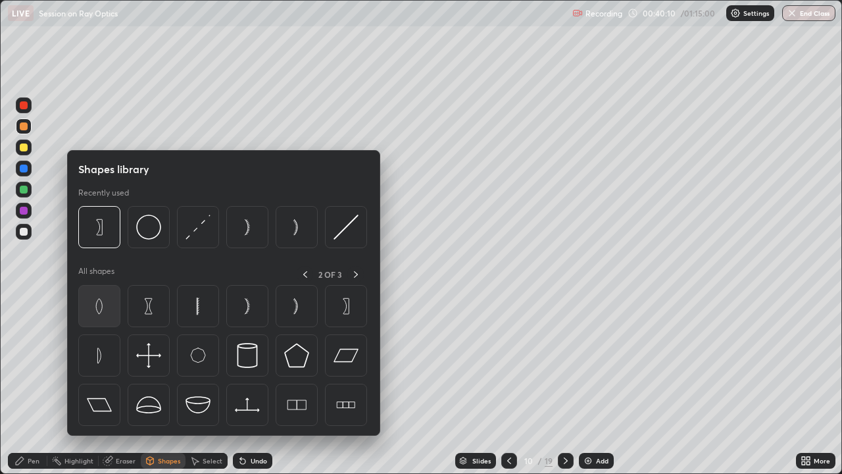
click at [110, 302] on img at bounding box center [99, 305] width 25 height 25
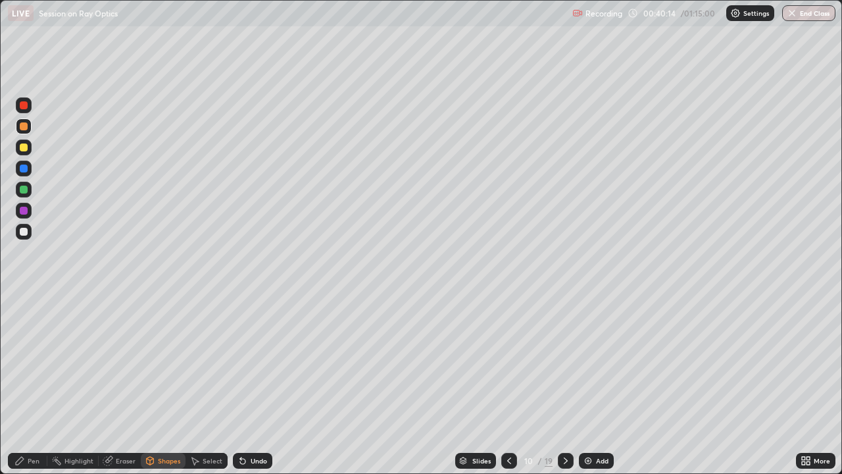
click at [29, 189] on div at bounding box center [24, 190] width 16 height 16
click at [263, 362] on div "Undo" at bounding box center [259, 460] width 16 height 7
click at [264, 362] on div "Undo" at bounding box center [252, 461] width 39 height 16
click at [262, 362] on div "Undo" at bounding box center [252, 461] width 39 height 16
click at [27, 362] on div "Pen" at bounding box center [27, 461] width 39 height 16
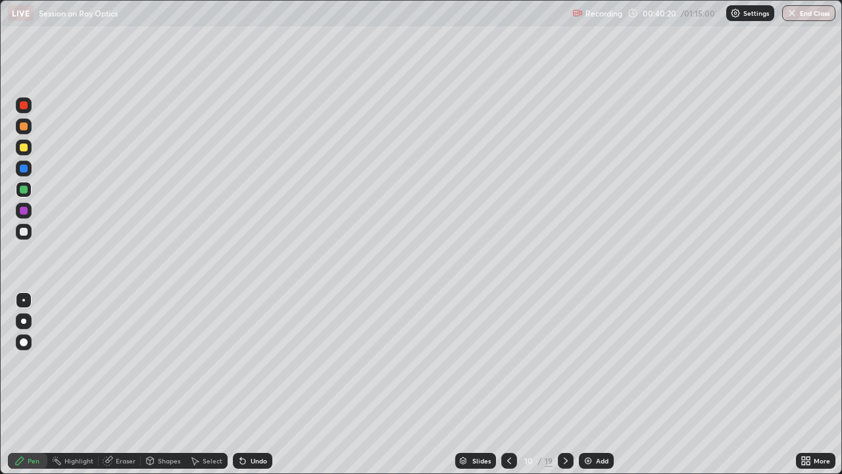
click at [27, 216] on div at bounding box center [24, 211] width 16 height 16
click at [262, 362] on div "Undo" at bounding box center [259, 460] width 16 height 7
click at [261, 362] on div "Undo" at bounding box center [259, 460] width 16 height 7
click at [24, 232] on div at bounding box center [24, 232] width 8 height 8
click at [257, 362] on div "Undo" at bounding box center [259, 460] width 16 height 7
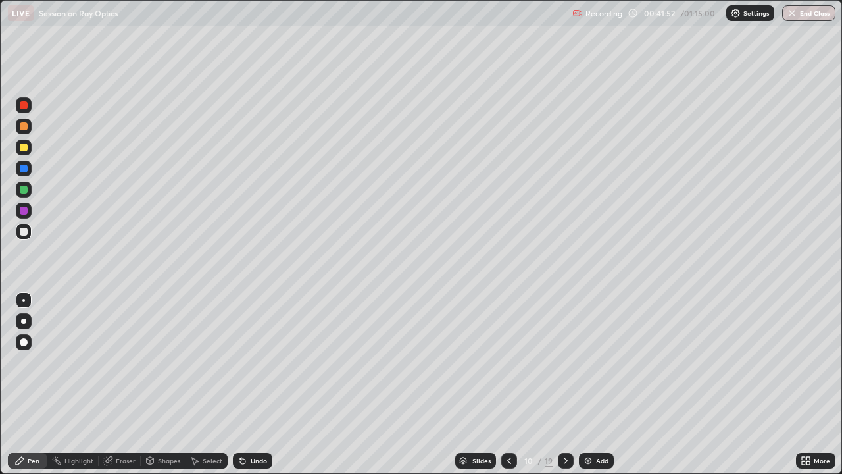
click at [256, 362] on div "Undo" at bounding box center [259, 460] width 16 height 7
click at [251, 362] on div "Undo" at bounding box center [259, 460] width 16 height 7
click at [259, 362] on div "Undo" at bounding box center [259, 460] width 16 height 7
click at [262, 362] on div "Undo" at bounding box center [252, 461] width 39 height 16
click at [593, 362] on div "Add" at bounding box center [596, 461] width 35 height 16
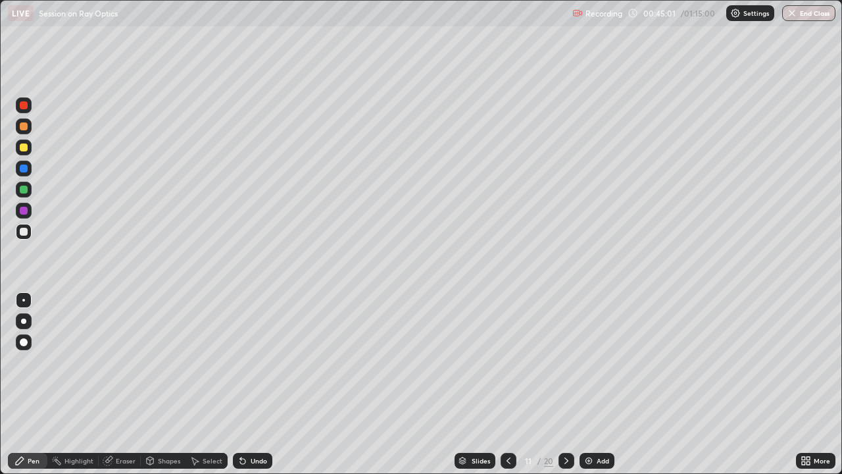
click at [507, 362] on icon at bounding box center [509, 460] width 4 height 7
click at [565, 362] on icon at bounding box center [566, 460] width 4 height 7
click at [263, 362] on div "Undo" at bounding box center [259, 460] width 16 height 7
click at [257, 362] on div "Undo" at bounding box center [259, 460] width 16 height 7
click at [507, 362] on icon at bounding box center [508, 460] width 11 height 11
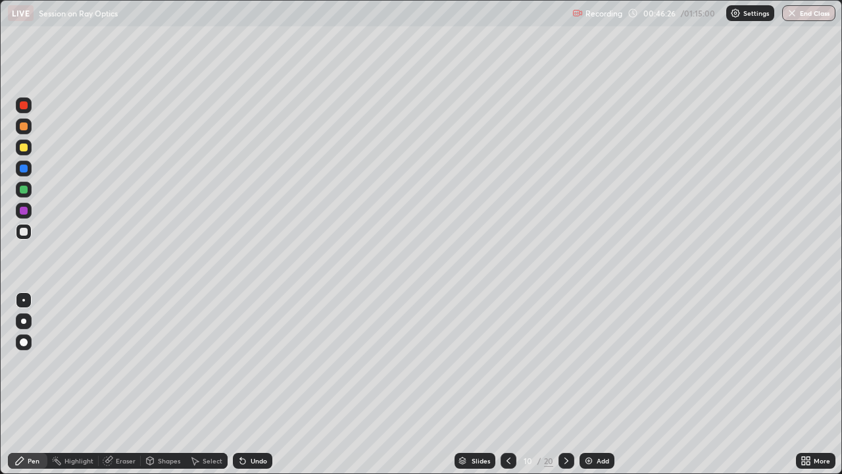
click at [565, 362] on icon at bounding box center [566, 460] width 11 height 11
click at [24, 189] on div at bounding box center [24, 190] width 8 height 8
click at [28, 148] on div at bounding box center [24, 147] width 16 height 16
click at [589, 362] on img at bounding box center [589, 460] width 11 height 11
click at [508, 362] on icon at bounding box center [509, 460] width 11 height 11
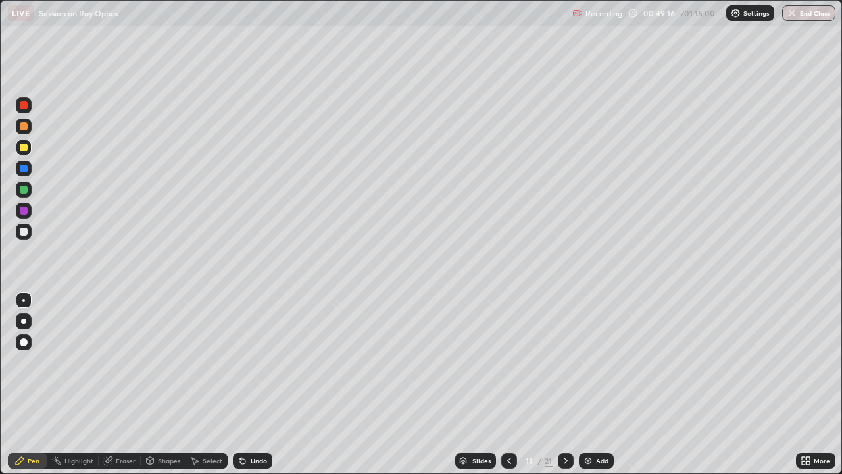
click at [566, 362] on icon at bounding box center [566, 460] width 11 height 11
click at [24, 168] on div at bounding box center [24, 168] width 8 height 8
click at [26, 146] on div at bounding box center [24, 147] width 8 height 8
click at [26, 189] on div at bounding box center [24, 190] width 8 height 8
click at [24, 147] on div at bounding box center [24, 147] width 8 height 8
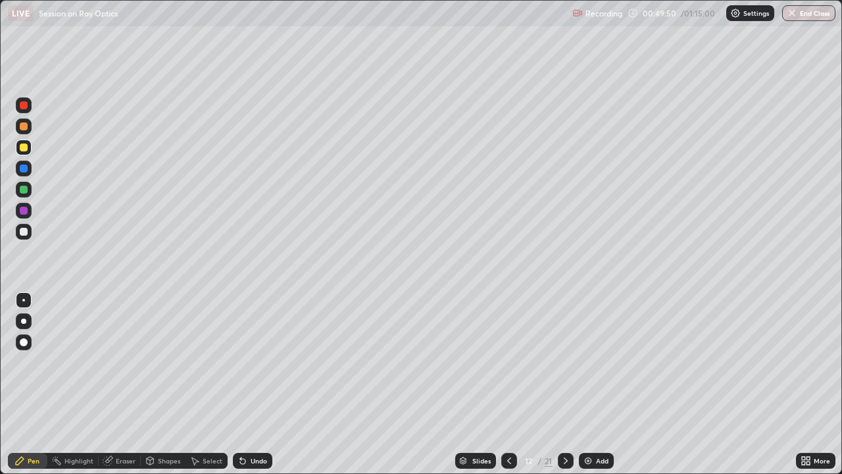
click at [264, 362] on div "Undo" at bounding box center [259, 460] width 16 height 7
click at [261, 362] on div "Undo" at bounding box center [259, 460] width 16 height 7
click at [262, 362] on div "Undo" at bounding box center [252, 461] width 39 height 16
click at [259, 362] on div "Undo" at bounding box center [252, 461] width 39 height 16
click at [255, 362] on div "Undo" at bounding box center [252, 461] width 39 height 16
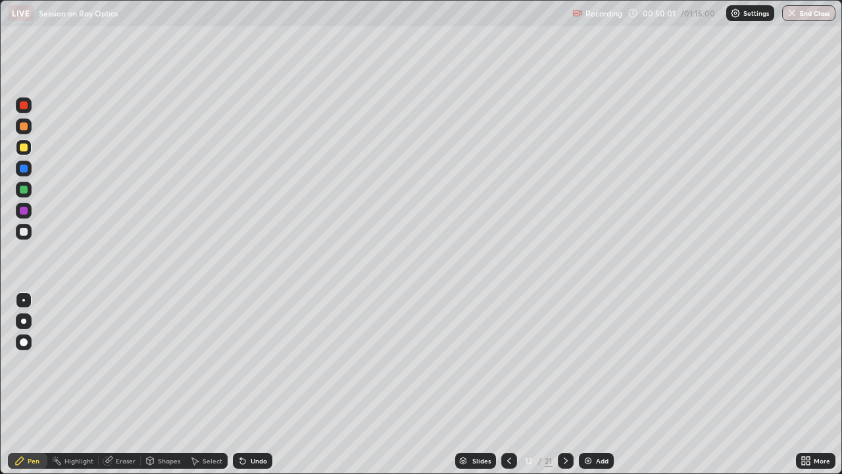
click at [255, 362] on div "Undo" at bounding box center [252, 461] width 39 height 16
click at [257, 362] on div "Undo" at bounding box center [252, 461] width 39 height 16
click at [258, 362] on div "Undo" at bounding box center [252, 461] width 39 height 16
click at [259, 362] on div "Undo" at bounding box center [252, 461] width 39 height 16
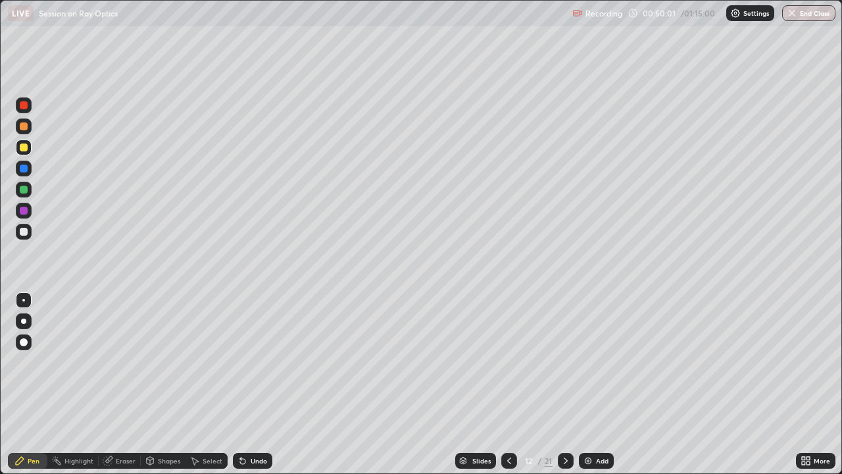
click at [259, 362] on div "Undo" at bounding box center [252, 461] width 39 height 16
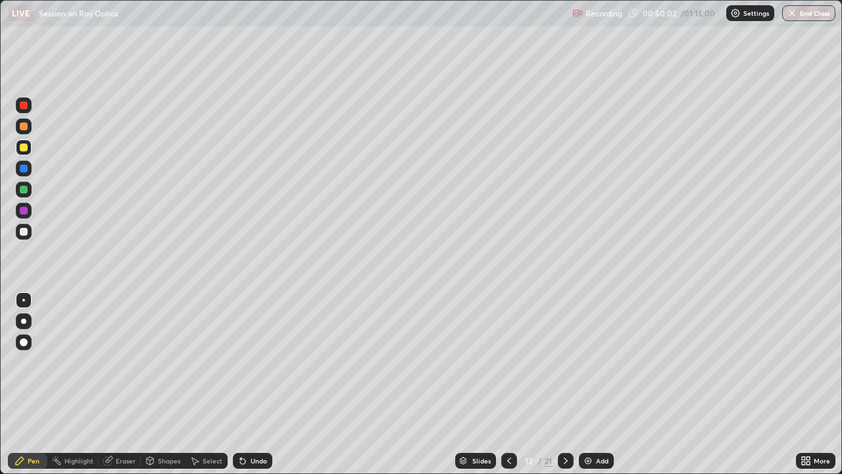
click at [259, 362] on div "Undo" at bounding box center [252, 461] width 39 height 16
click at [258, 362] on div "Undo" at bounding box center [252, 461] width 39 height 16
click at [259, 362] on div "Undo" at bounding box center [252, 461] width 39 height 16
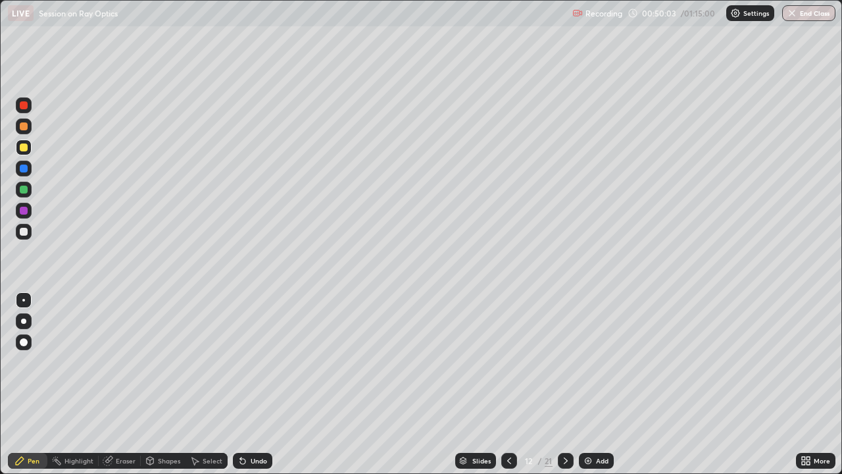
click at [259, 362] on div "Undo" at bounding box center [252, 461] width 39 height 16
click at [258, 362] on div "Undo" at bounding box center [252, 461] width 39 height 16
click at [257, 362] on div "Undo" at bounding box center [252, 461] width 39 height 16
click at [258, 362] on div "Undo" at bounding box center [252, 461] width 39 height 16
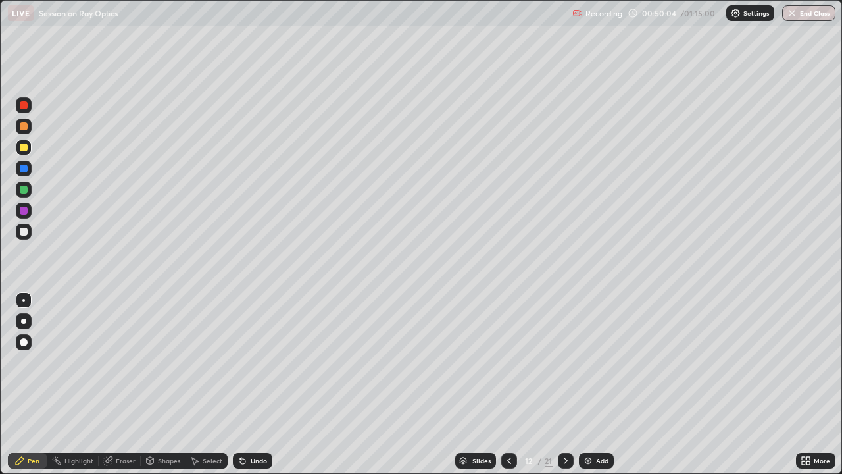
click at [257, 362] on div "Undo" at bounding box center [252, 461] width 39 height 16
click at [24, 232] on div at bounding box center [24, 232] width 8 height 8
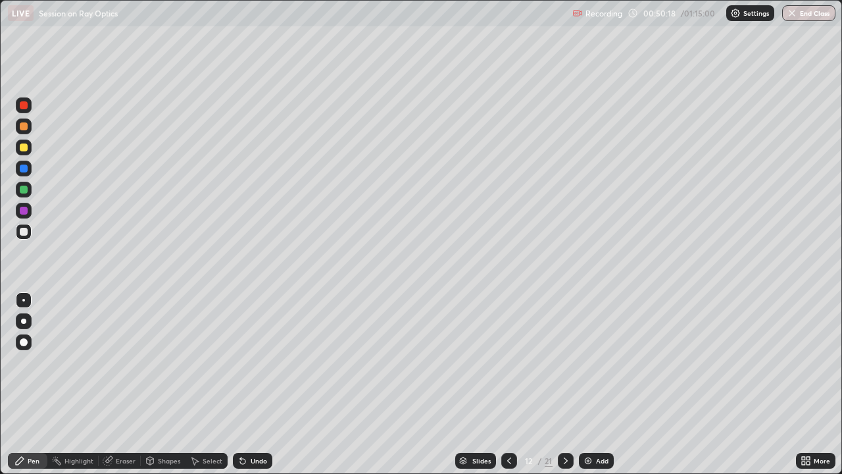
click at [24, 147] on div at bounding box center [24, 147] width 8 height 8
click at [26, 190] on div at bounding box center [24, 190] width 8 height 8
click at [30, 148] on div at bounding box center [24, 147] width 16 height 16
click at [257, 362] on div "Undo" at bounding box center [259, 460] width 16 height 7
click at [253, 362] on div "Undo" at bounding box center [259, 460] width 16 height 7
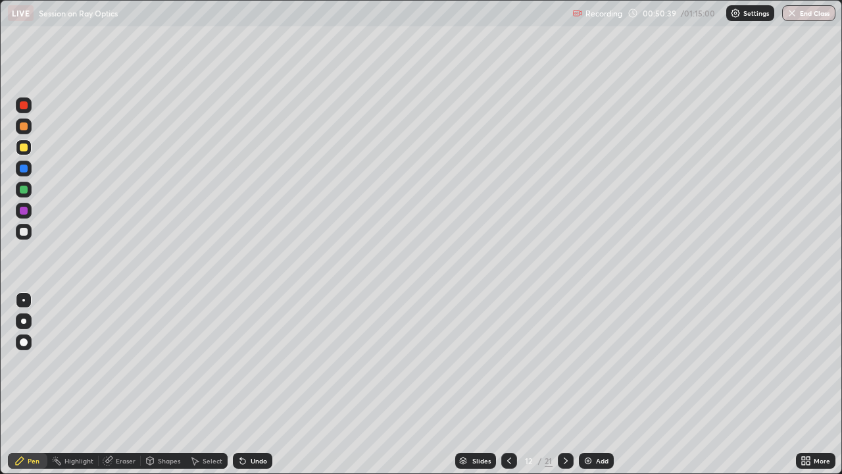
click at [251, 362] on div "Undo" at bounding box center [259, 460] width 16 height 7
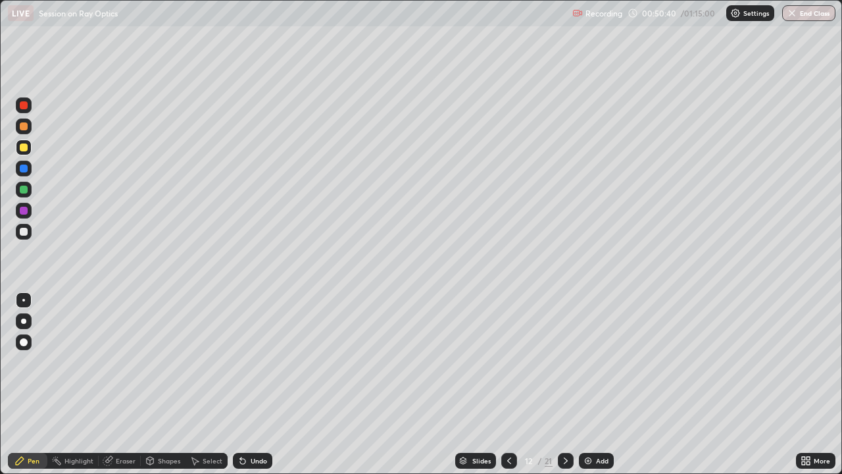
click at [253, 362] on div "Undo" at bounding box center [259, 460] width 16 height 7
click at [252, 362] on div "Undo" at bounding box center [259, 460] width 16 height 7
click at [251, 362] on div "Undo" at bounding box center [259, 460] width 16 height 7
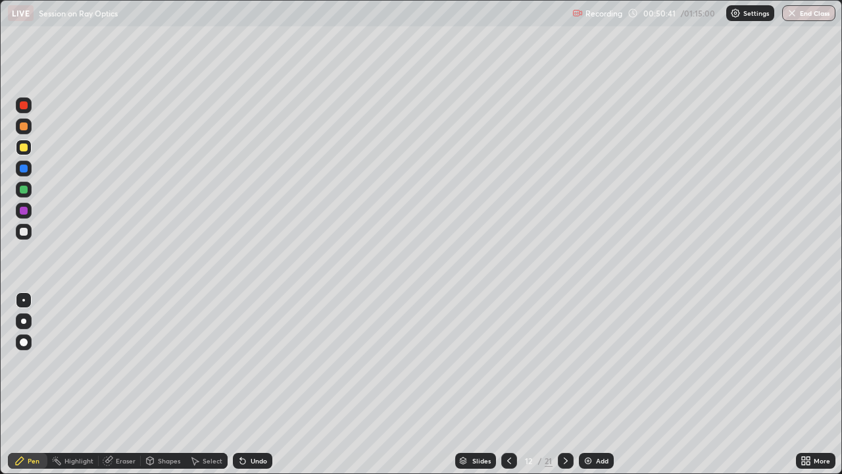
click at [252, 362] on div "Undo" at bounding box center [259, 460] width 16 height 7
click at [250, 362] on div "Undo" at bounding box center [252, 461] width 39 height 16
click at [247, 362] on div "Undo" at bounding box center [252, 461] width 39 height 16
click at [249, 362] on div "Undo" at bounding box center [252, 461] width 39 height 16
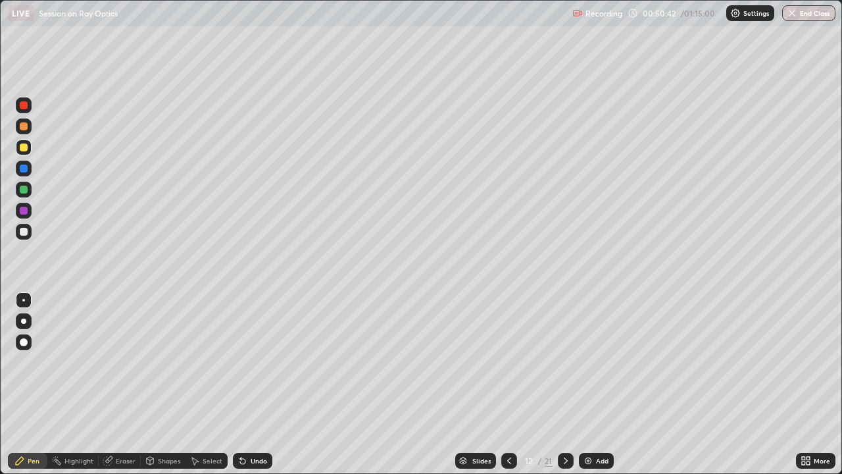
click at [249, 362] on div "Undo" at bounding box center [252, 461] width 39 height 16
click at [247, 362] on div "Undo" at bounding box center [252, 461] width 39 height 16
click at [249, 362] on div "Undo" at bounding box center [252, 461] width 39 height 16
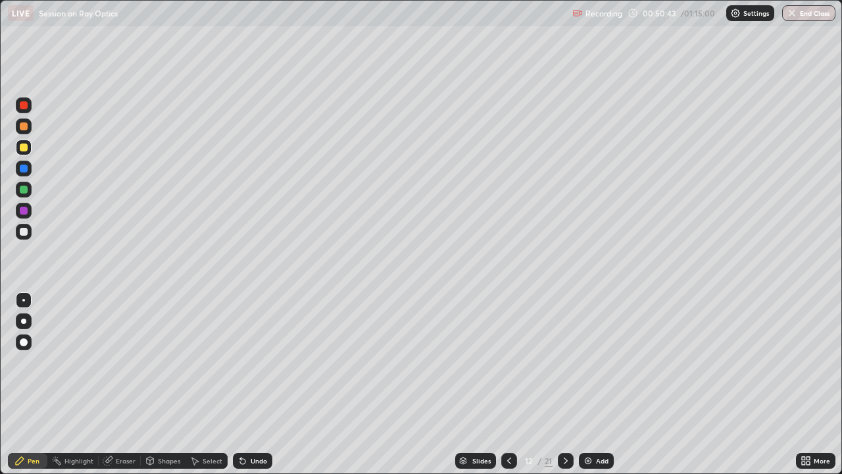
click at [249, 362] on div "Undo" at bounding box center [252, 461] width 39 height 16
click at [248, 362] on div "Undo" at bounding box center [252, 461] width 39 height 16
click at [247, 362] on div "Undo" at bounding box center [252, 461] width 39 height 16
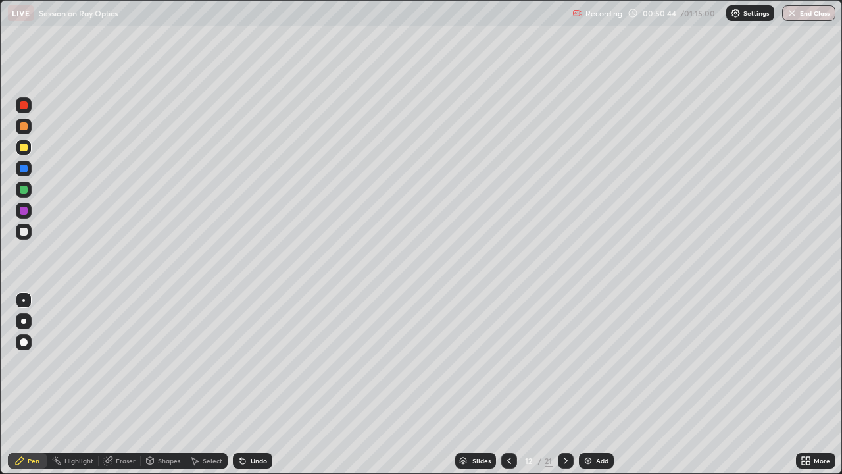
click at [247, 362] on div "Undo" at bounding box center [252, 461] width 39 height 16
click at [245, 362] on div "Undo" at bounding box center [252, 461] width 39 height 16
click at [245, 362] on icon at bounding box center [242, 460] width 11 height 11
click at [247, 362] on div "Undo" at bounding box center [252, 461] width 39 height 16
click at [37, 362] on div "Pen" at bounding box center [34, 460] width 12 height 7
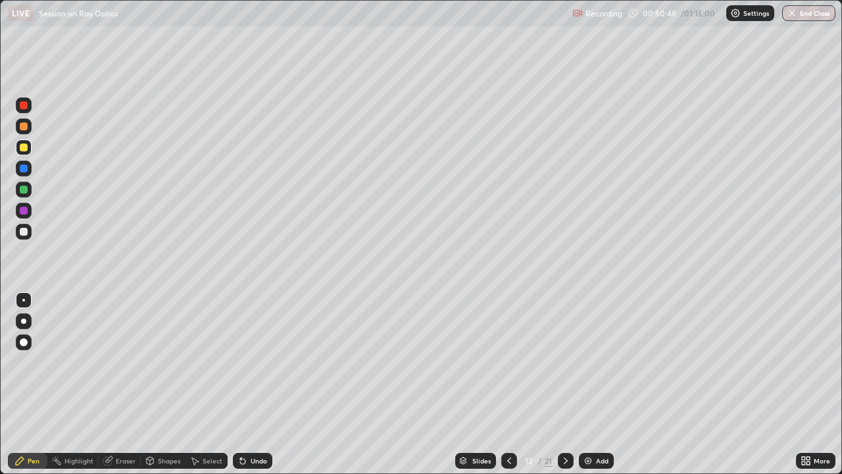
click at [24, 232] on div at bounding box center [24, 232] width 8 height 8
click at [24, 147] on div at bounding box center [24, 147] width 8 height 8
click at [251, 362] on div "Undo" at bounding box center [259, 460] width 16 height 7
click at [253, 362] on div "Undo" at bounding box center [259, 460] width 16 height 7
click at [256, 362] on div "Undo" at bounding box center [259, 460] width 16 height 7
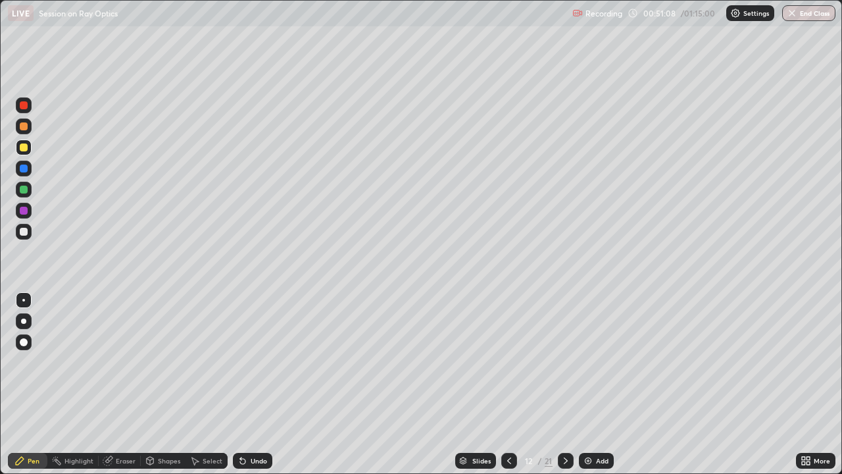
click at [30, 193] on div at bounding box center [24, 190] width 16 height 16
click at [251, 362] on div "Undo" at bounding box center [259, 460] width 16 height 7
click at [31, 168] on div at bounding box center [24, 169] width 16 height 16
click at [508, 362] on icon at bounding box center [509, 460] width 11 height 11
click at [509, 362] on icon at bounding box center [509, 460] width 11 height 11
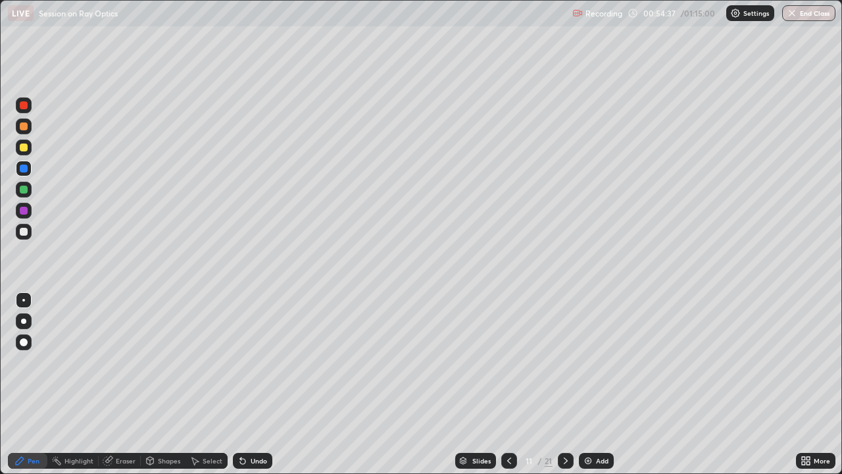
click at [508, 362] on icon at bounding box center [509, 460] width 11 height 11
click at [506, 362] on icon at bounding box center [509, 460] width 11 height 11
click at [507, 362] on icon at bounding box center [509, 460] width 4 height 7
click at [507, 362] on icon at bounding box center [509, 460] width 11 height 11
click at [505, 362] on icon at bounding box center [509, 460] width 11 height 11
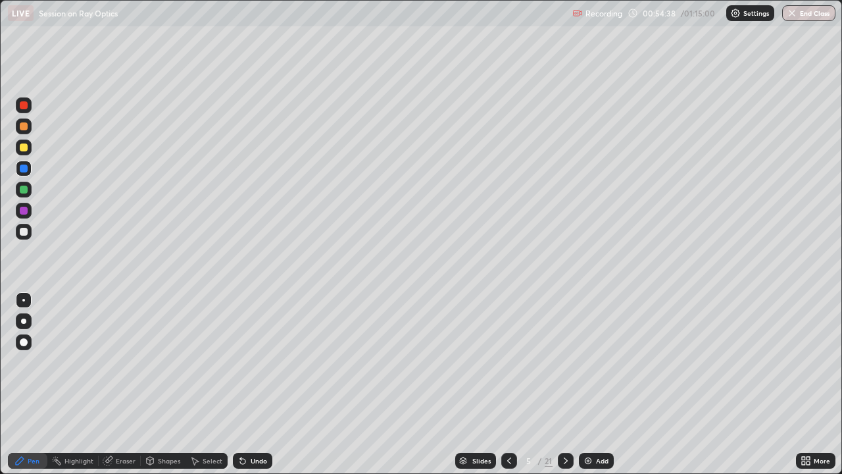
click at [510, 362] on div at bounding box center [509, 461] width 16 height 16
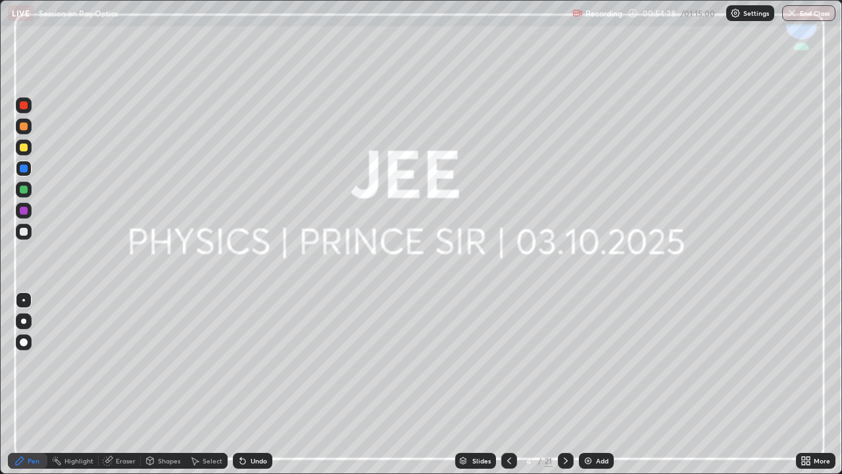
click at [511, 362] on div at bounding box center [509, 461] width 16 height 16
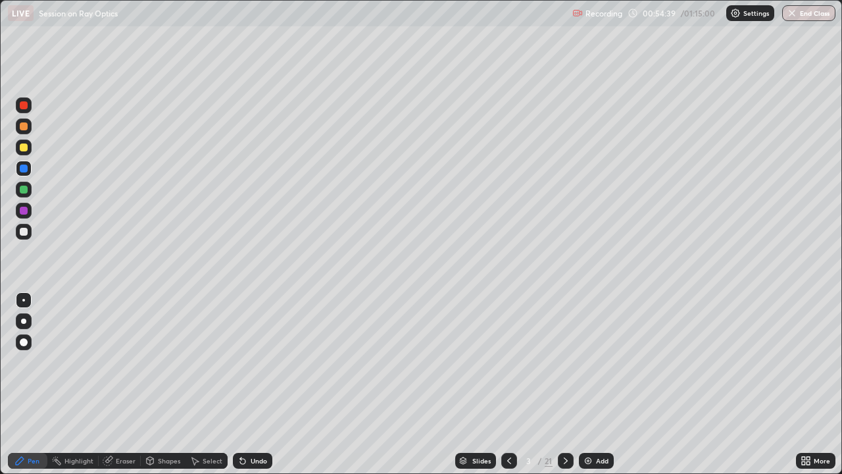
click at [564, 362] on icon at bounding box center [566, 460] width 11 height 11
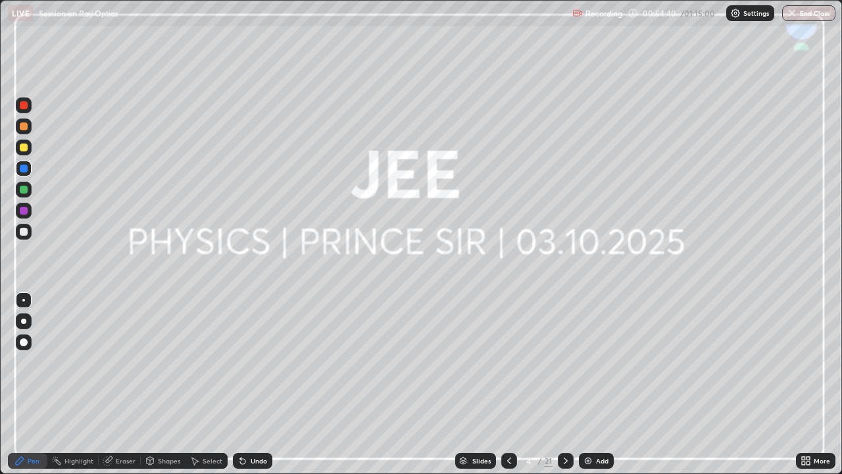
click at [564, 362] on icon at bounding box center [566, 460] width 11 height 11
click at [566, 362] on icon at bounding box center [566, 460] width 4 height 7
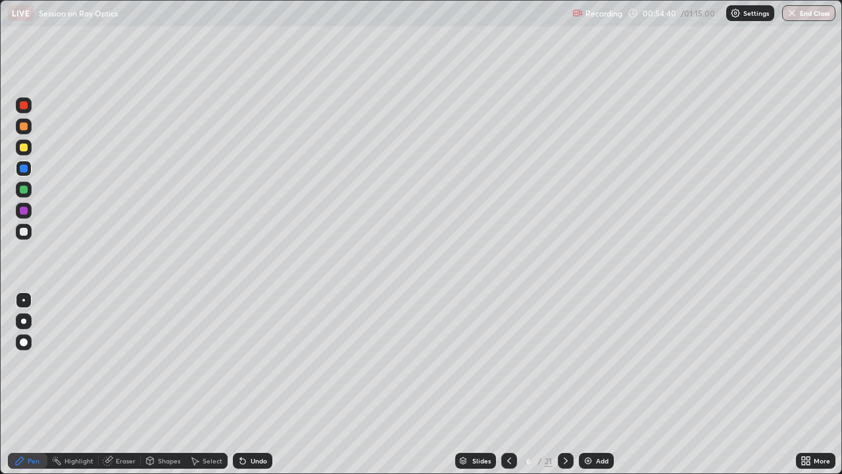
click at [566, 362] on icon at bounding box center [566, 460] width 4 height 7
click at [564, 362] on icon at bounding box center [566, 460] width 11 height 11
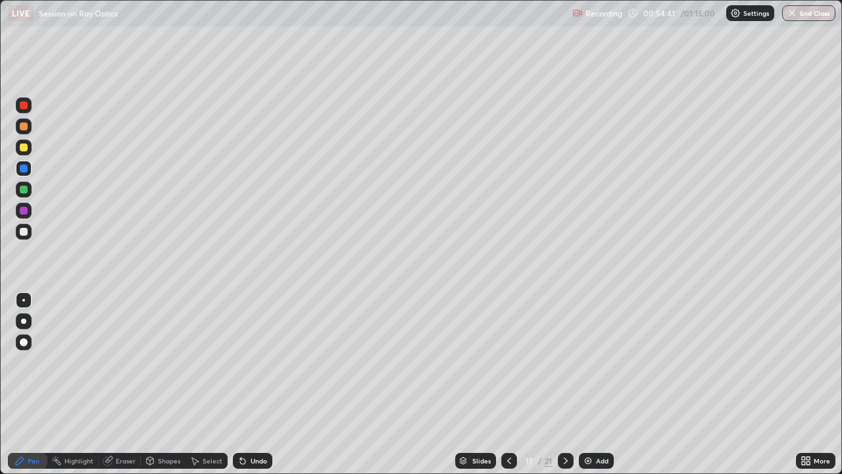
click at [570, 362] on div at bounding box center [566, 461] width 16 height 16
click at [569, 362] on icon at bounding box center [566, 460] width 11 height 11
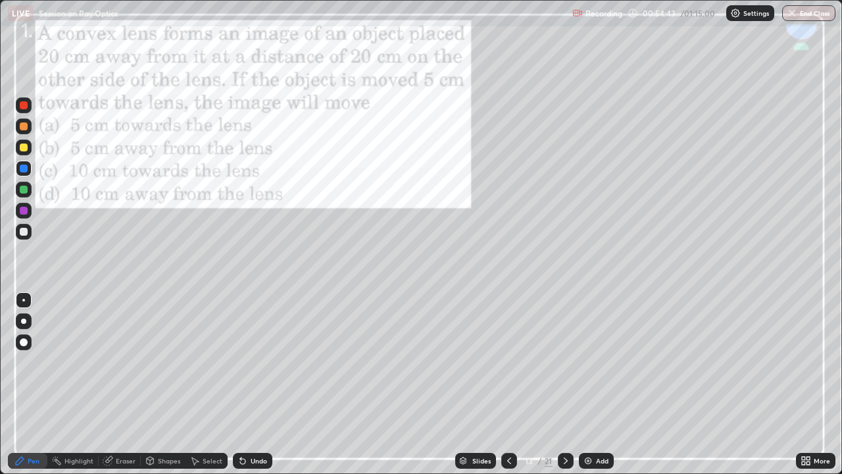
click at [564, 362] on icon at bounding box center [566, 460] width 11 height 11
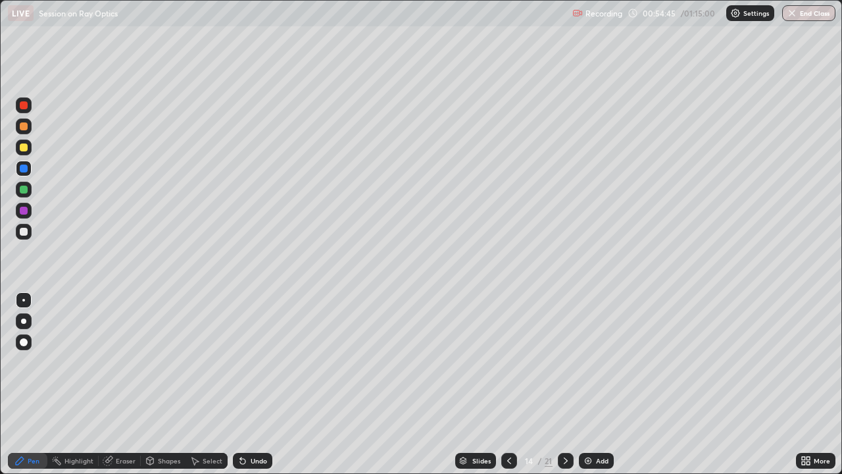
click at [564, 362] on icon at bounding box center [566, 460] width 11 height 11
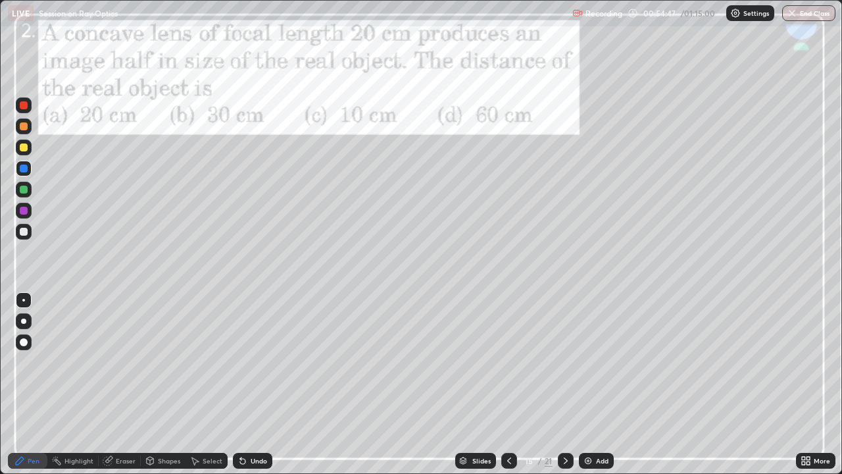
click at [564, 362] on icon at bounding box center [566, 460] width 11 height 11
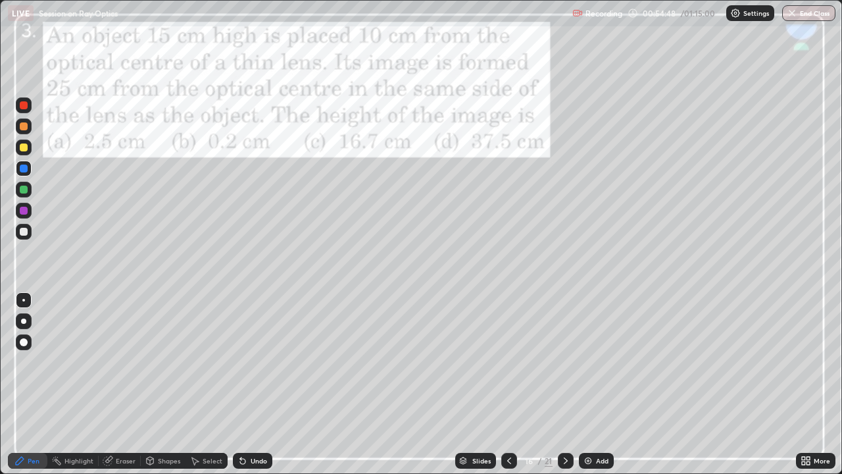
click at [566, 362] on icon at bounding box center [566, 460] width 11 height 11
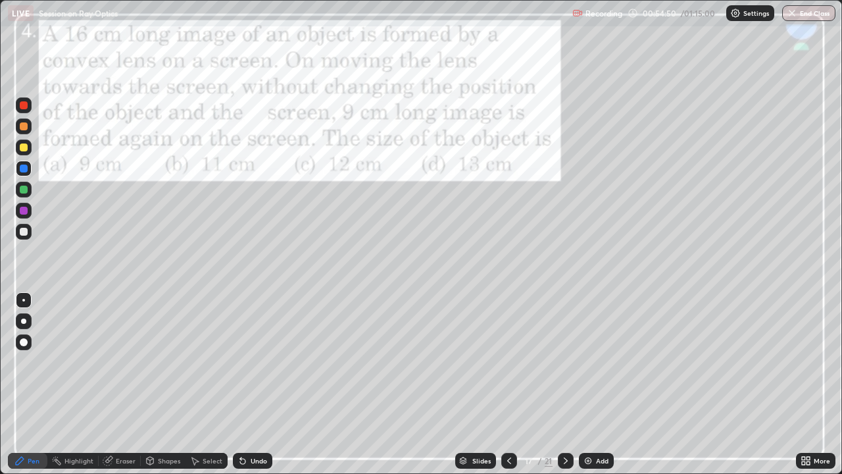
click at [564, 362] on icon at bounding box center [566, 460] width 4 height 7
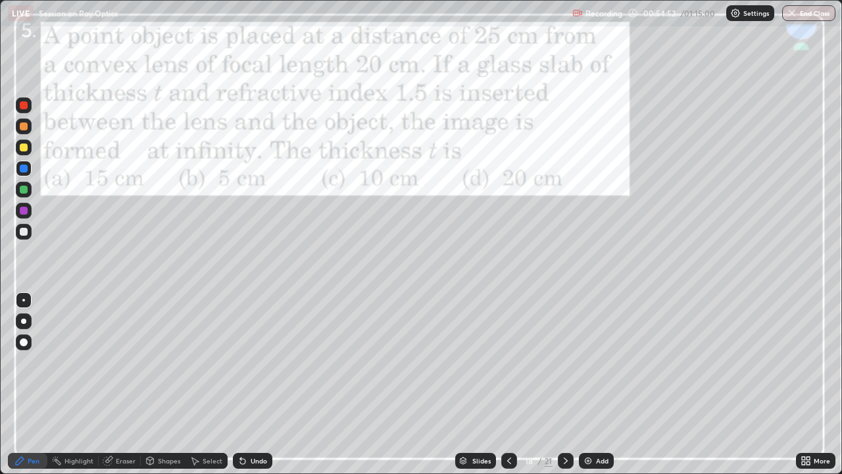
click at [507, 362] on icon at bounding box center [509, 460] width 11 height 11
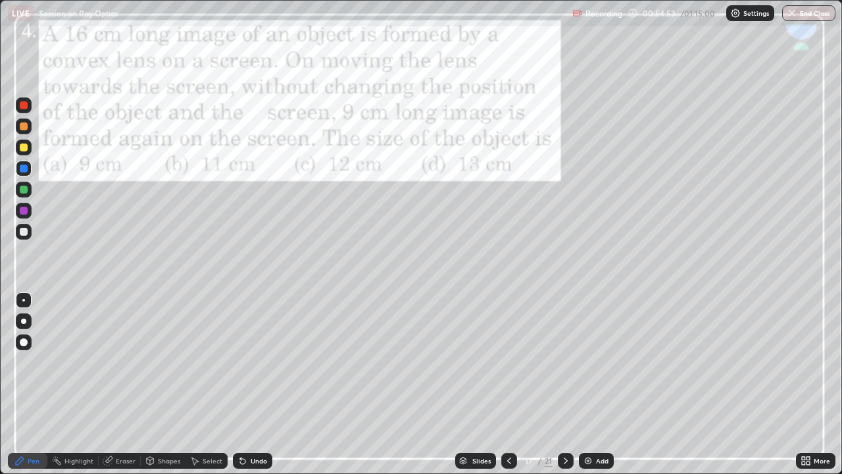
click at [509, 362] on icon at bounding box center [509, 460] width 4 height 7
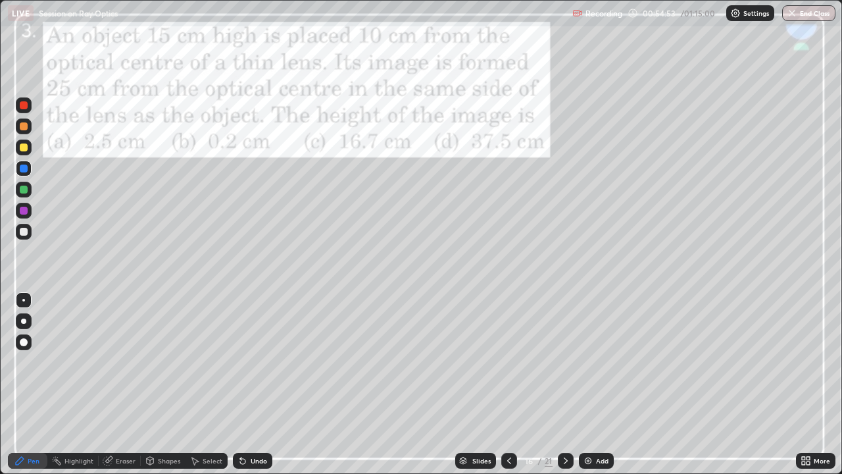
click at [506, 362] on icon at bounding box center [509, 460] width 11 height 11
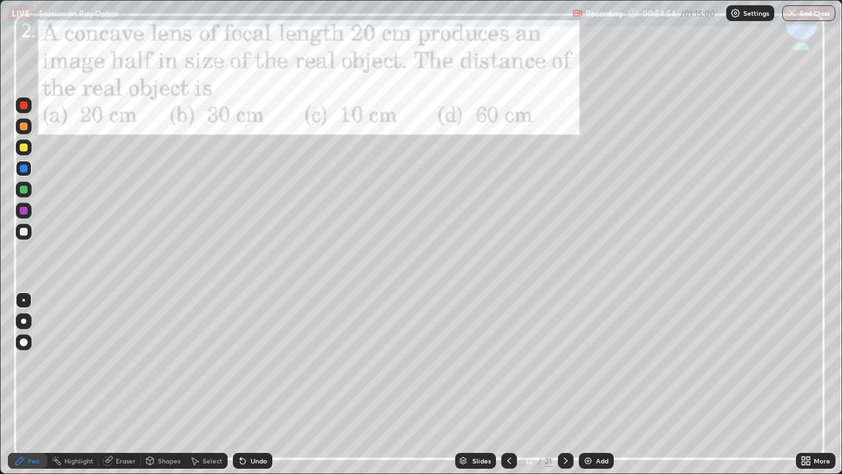
click at [506, 362] on icon at bounding box center [509, 460] width 11 height 11
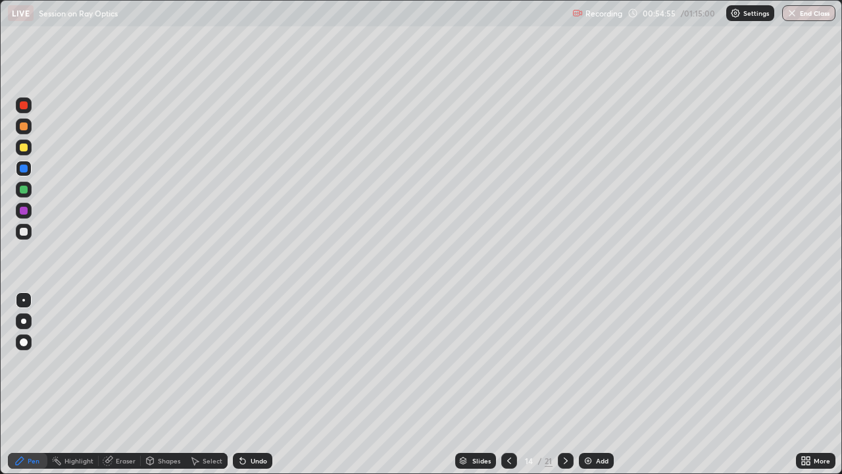
click at [509, 362] on icon at bounding box center [509, 460] width 11 height 11
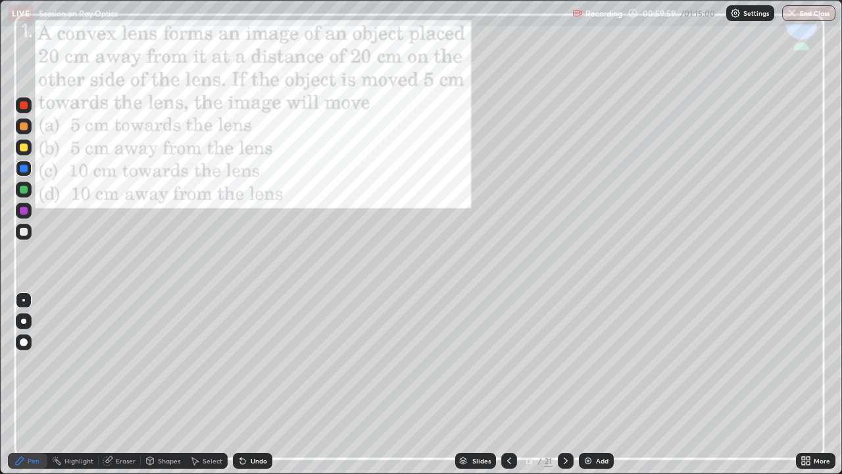
click at [263, 362] on div "Undo" at bounding box center [259, 460] width 16 height 7
click at [261, 362] on div "Undo" at bounding box center [259, 460] width 16 height 7
click at [262, 362] on div "Undo" at bounding box center [259, 460] width 16 height 7
click at [263, 362] on div "Undo" at bounding box center [259, 460] width 16 height 7
click at [264, 362] on div "Undo" at bounding box center [252, 461] width 39 height 16
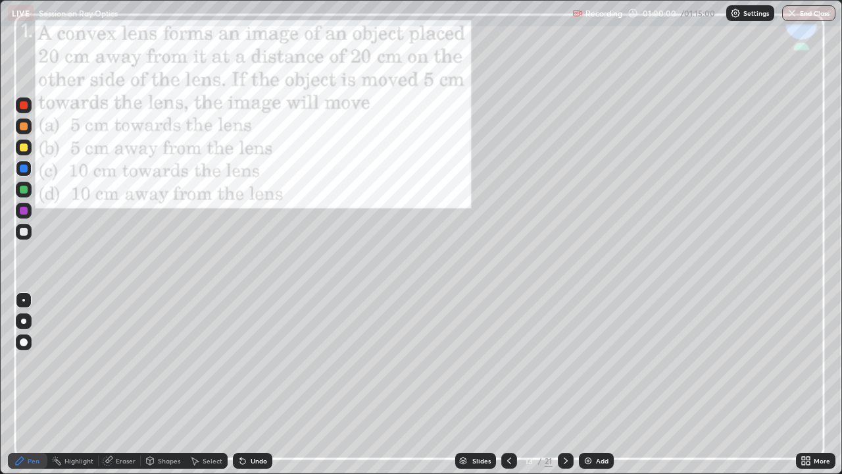
click at [266, 362] on div "Undo" at bounding box center [252, 461] width 39 height 16
click at [265, 362] on div "Undo" at bounding box center [252, 461] width 39 height 16
click at [252, 362] on div "Undo" at bounding box center [252, 461] width 39 height 16
click at [252, 362] on div "Undo" at bounding box center [259, 460] width 16 height 7
click at [253, 362] on div "Undo" at bounding box center [259, 460] width 16 height 7
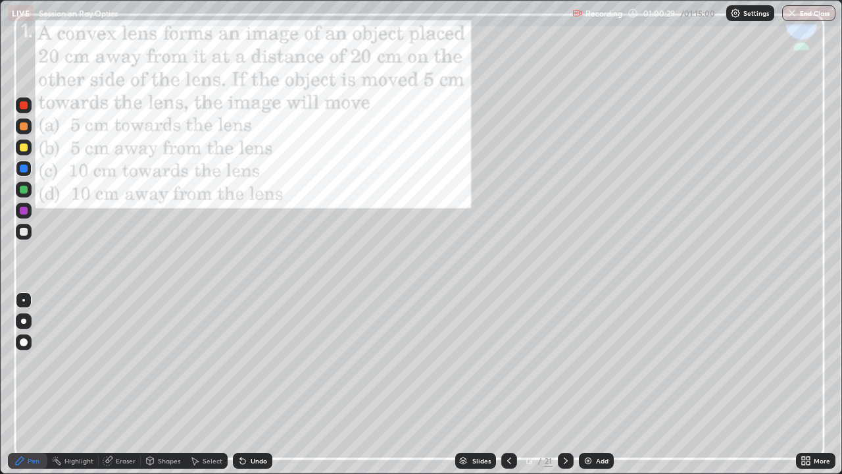
click at [253, 362] on div "Undo" at bounding box center [259, 460] width 16 height 7
click at [564, 362] on icon at bounding box center [566, 460] width 11 height 11
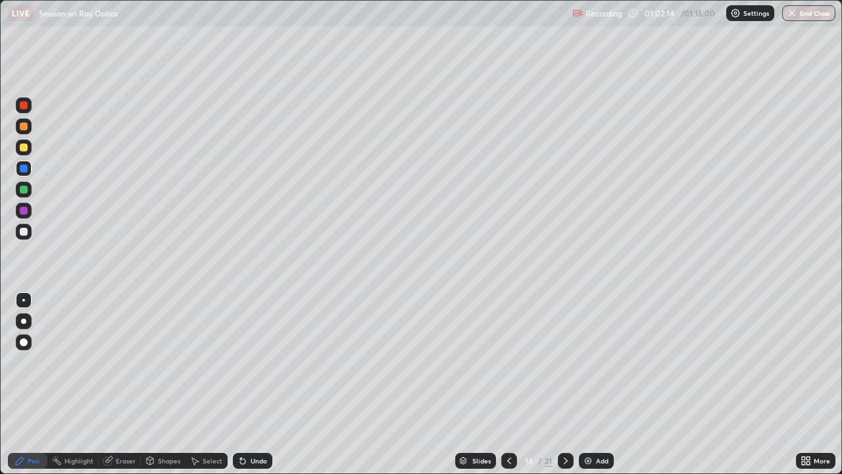
click at [562, 362] on icon at bounding box center [566, 460] width 11 height 11
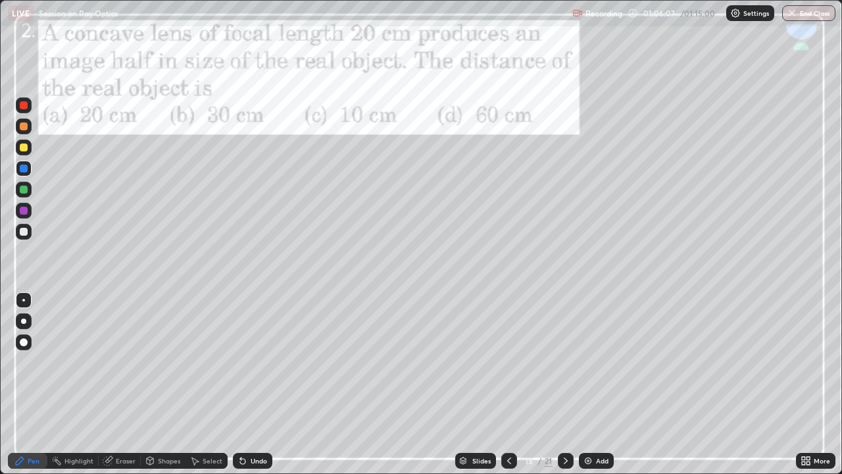
click at [24, 211] on div at bounding box center [24, 211] width 8 height 8
click at [564, 362] on icon at bounding box center [566, 460] width 11 height 11
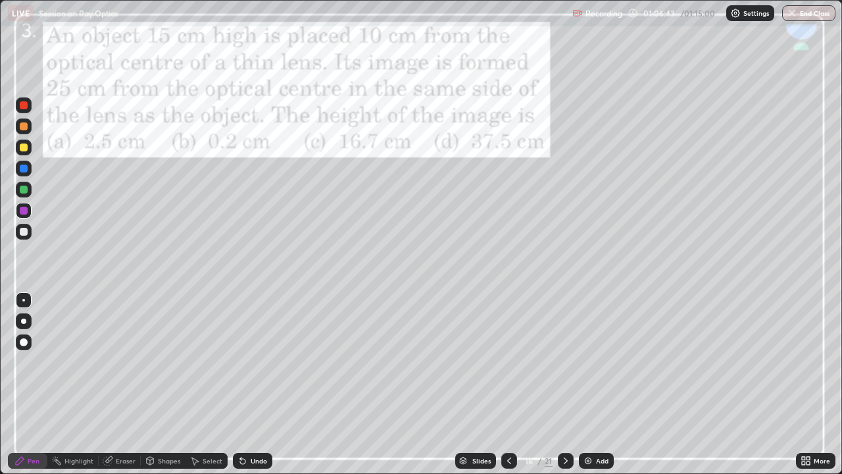
click at [509, 362] on icon at bounding box center [509, 460] width 11 height 11
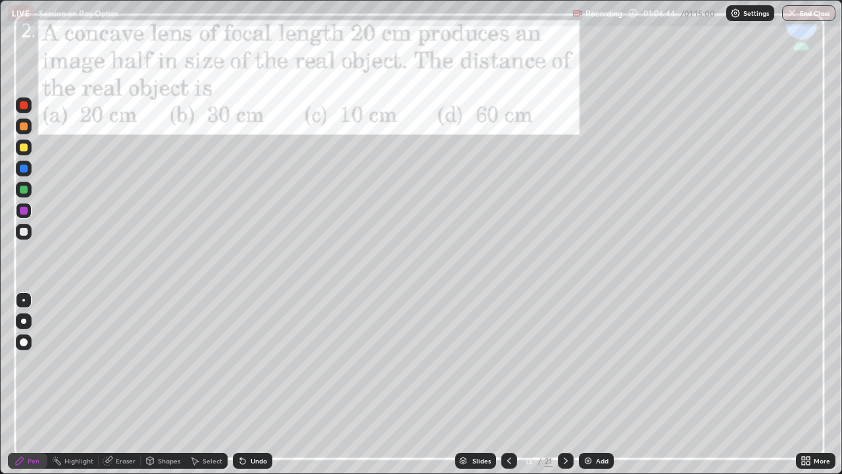
click at [564, 362] on icon at bounding box center [566, 460] width 11 height 11
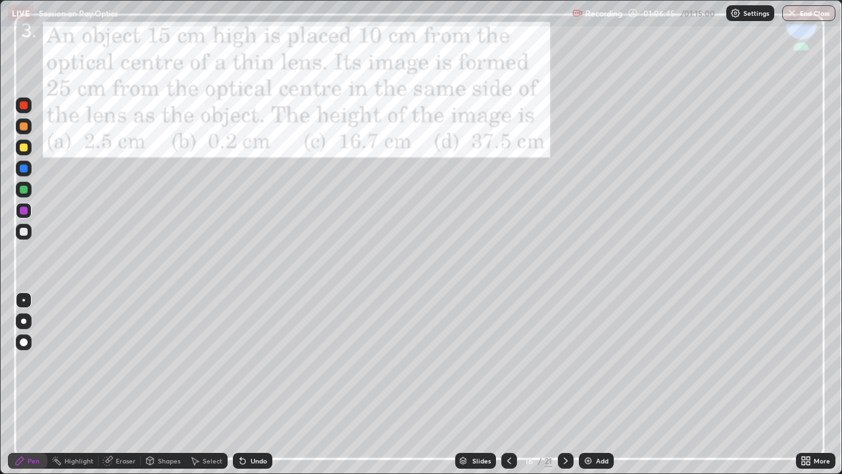
click at [564, 362] on icon at bounding box center [566, 460] width 11 height 11
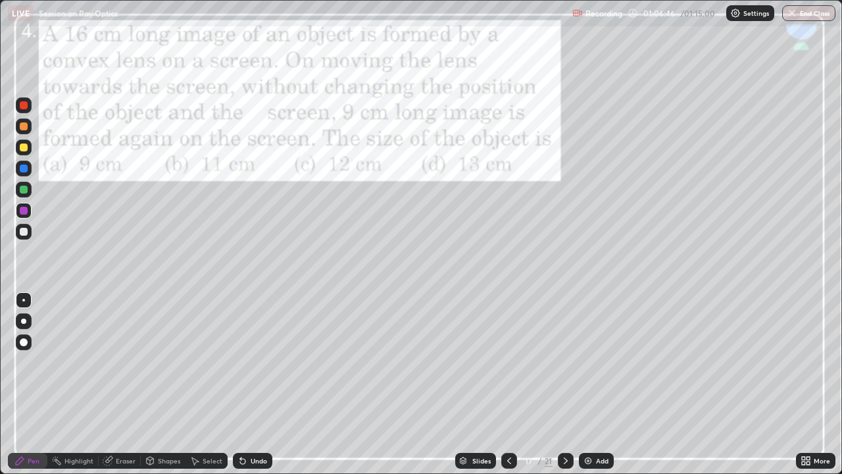
click at [568, 362] on icon at bounding box center [566, 460] width 11 height 11
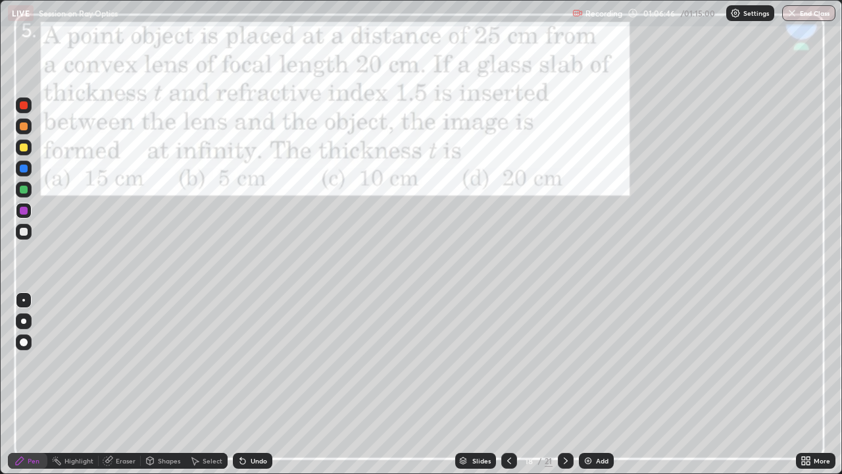
click at [564, 362] on icon at bounding box center [566, 460] width 11 height 11
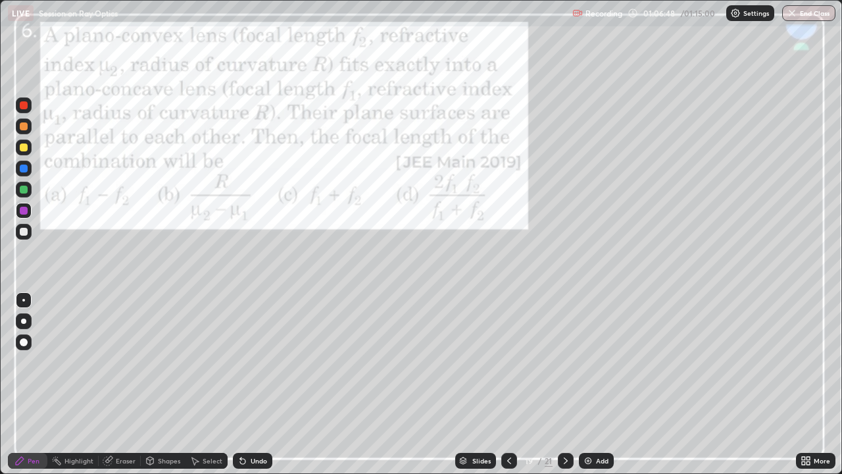
click at [570, 362] on div at bounding box center [566, 461] width 16 height 16
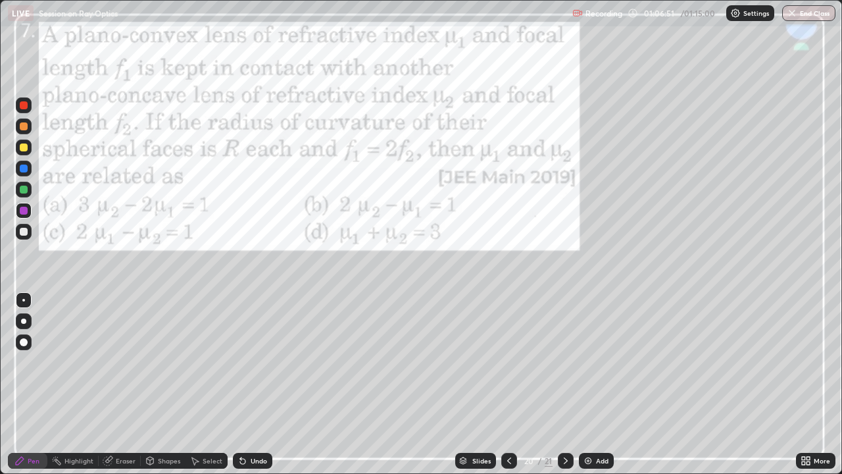
click at [568, 362] on div at bounding box center [566, 461] width 16 height 16
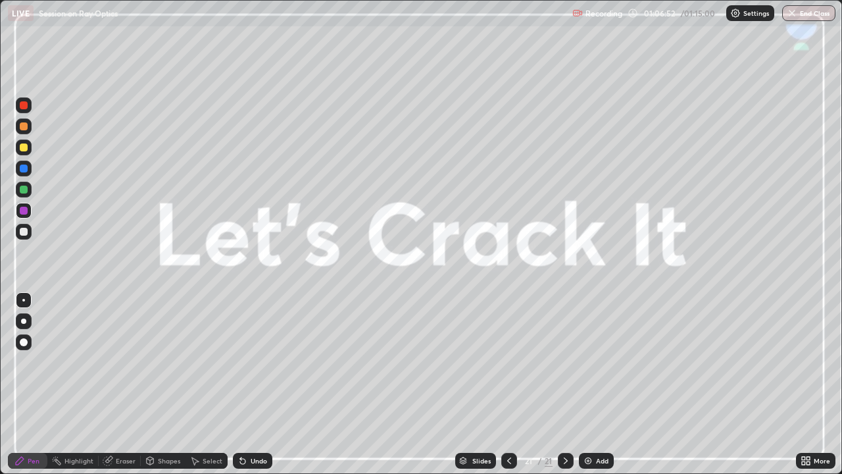
click at [509, 362] on icon at bounding box center [509, 460] width 4 height 7
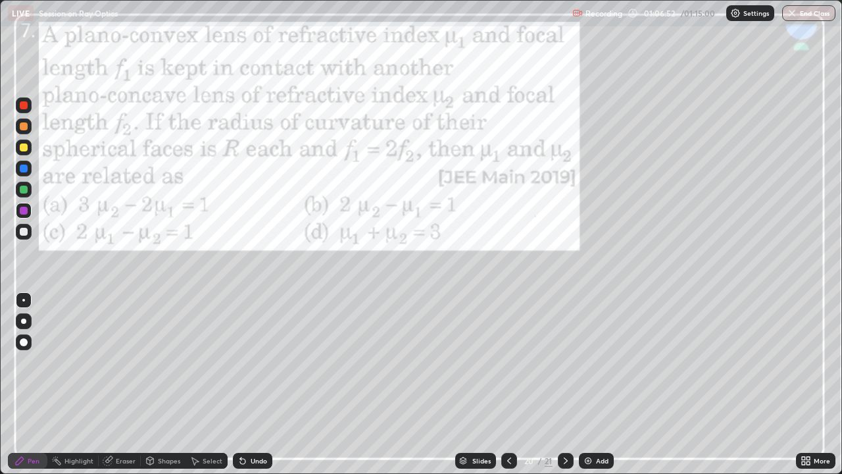
click at [506, 362] on icon at bounding box center [509, 460] width 11 height 11
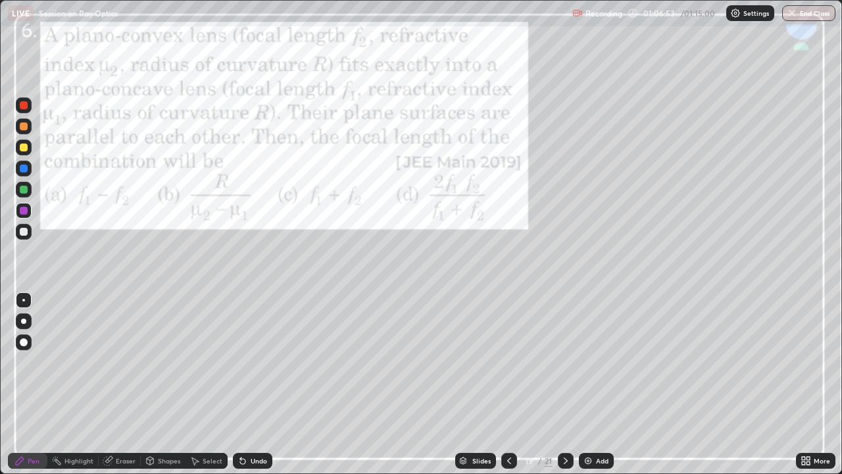
click at [507, 362] on div at bounding box center [509, 461] width 16 height 16
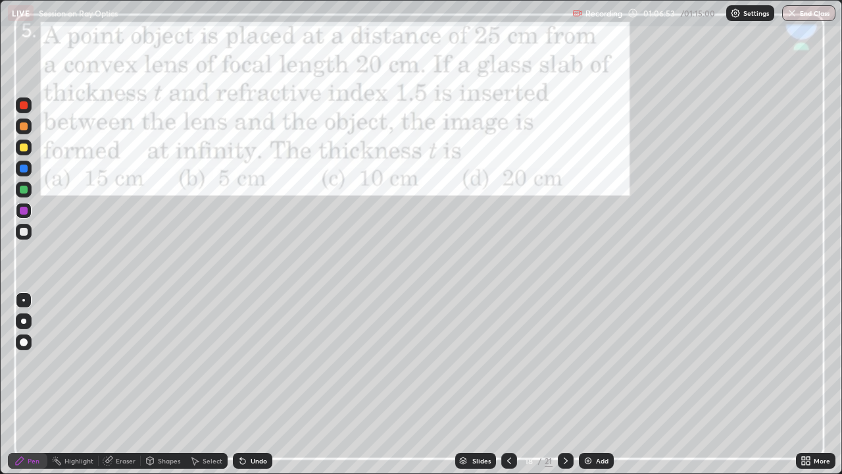
click at [507, 362] on div at bounding box center [509, 460] width 16 height 26
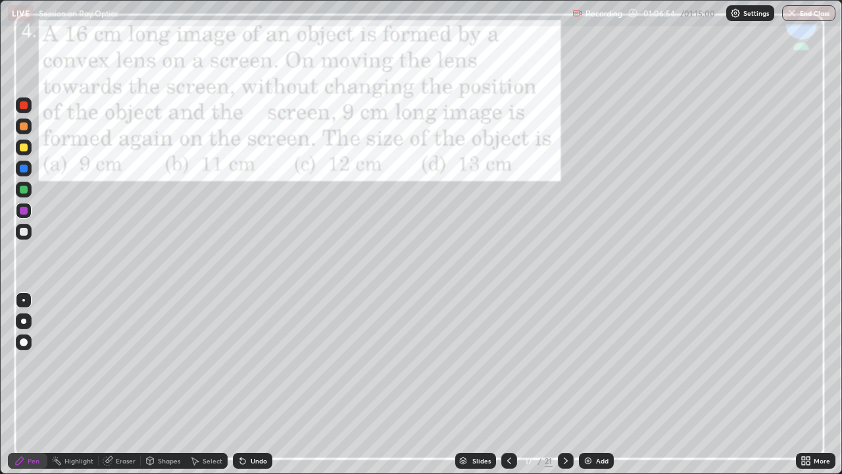
click at [506, 362] on div at bounding box center [509, 460] width 16 height 26
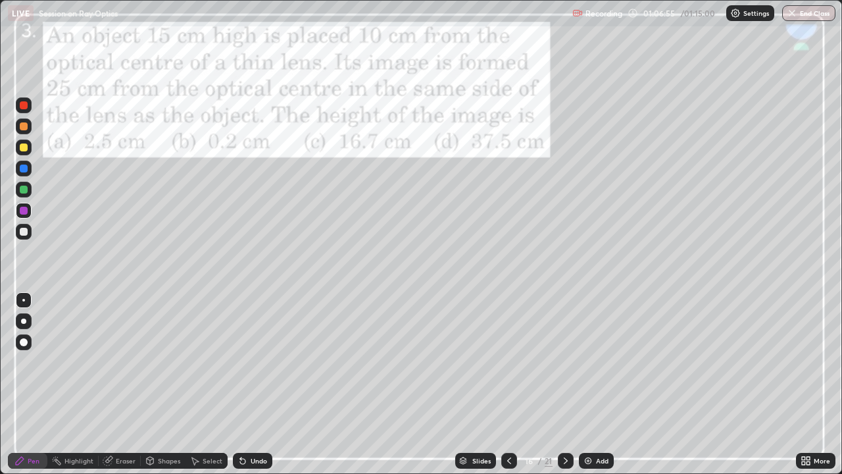
click at [513, 362] on div at bounding box center [509, 461] width 16 height 16
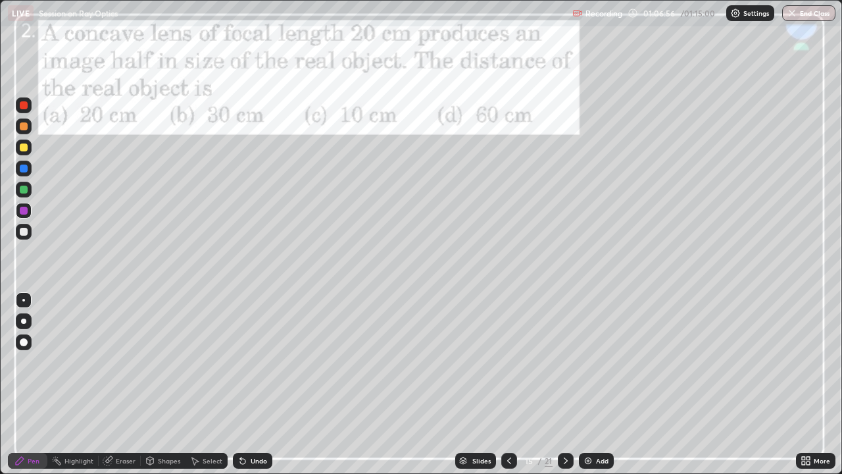
click at [566, 362] on icon at bounding box center [566, 460] width 11 height 11
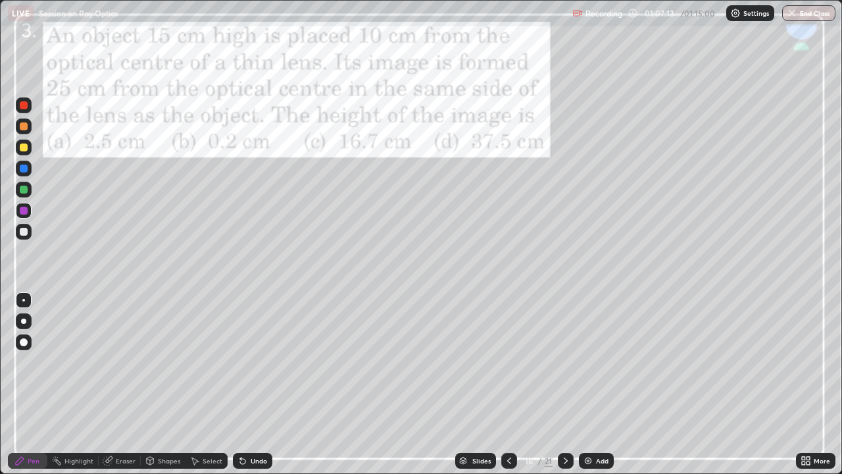
click at [564, 362] on icon at bounding box center [566, 460] width 11 height 11
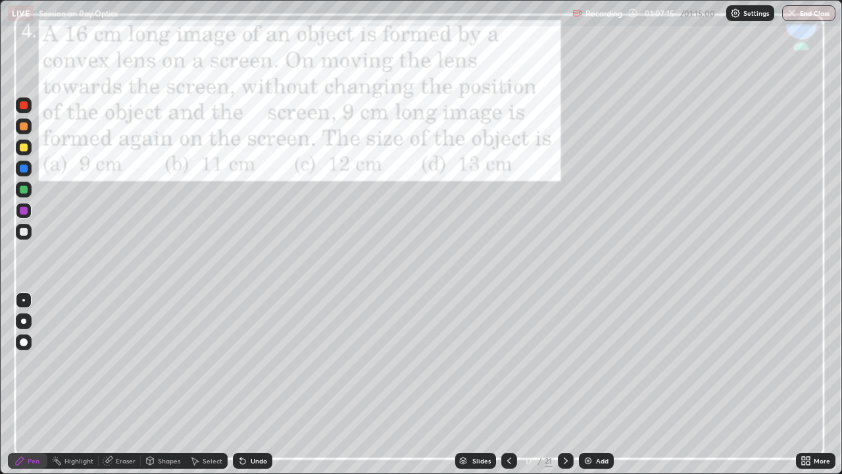
click at [563, 362] on icon at bounding box center [566, 460] width 11 height 11
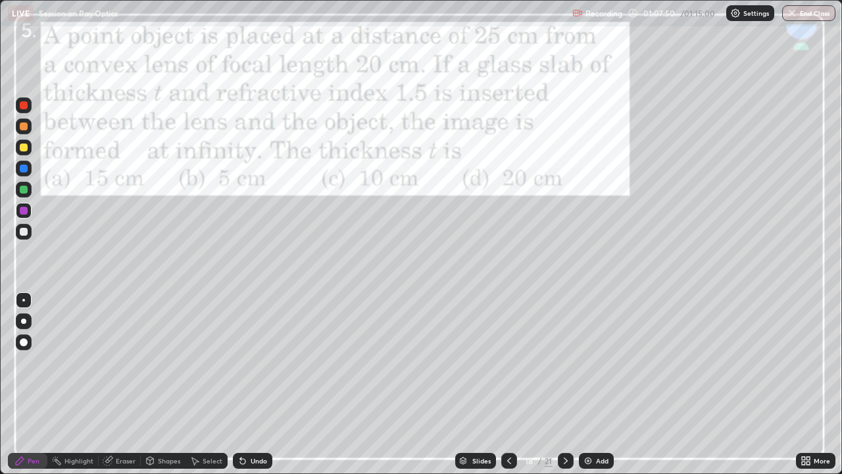
click at [564, 362] on icon at bounding box center [566, 460] width 11 height 11
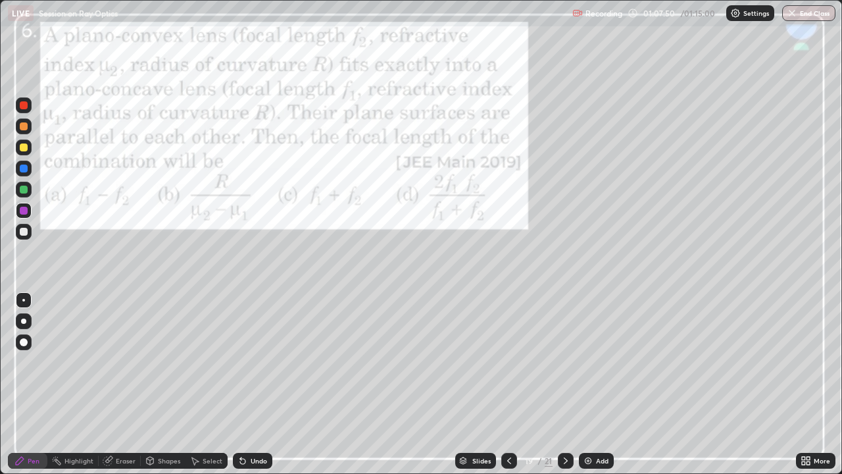
click at [564, 362] on icon at bounding box center [566, 460] width 11 height 11
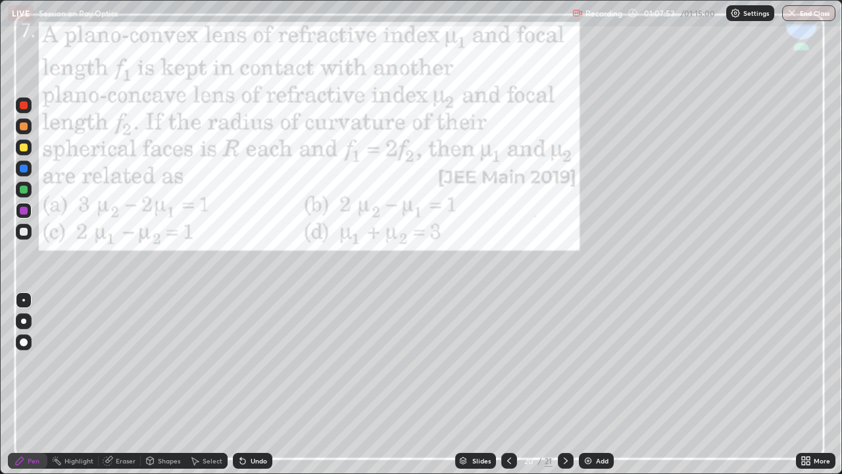
click at [564, 362] on icon at bounding box center [566, 460] width 11 height 11
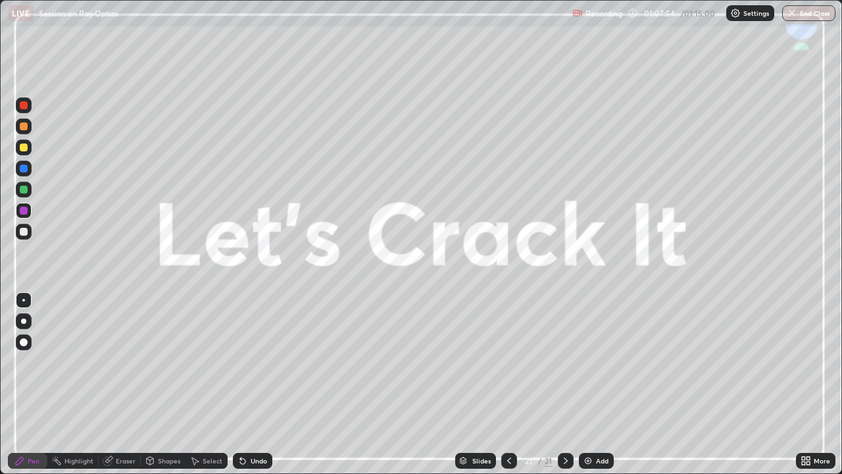
click at [811, 16] on button "End Class" at bounding box center [808, 13] width 53 height 16
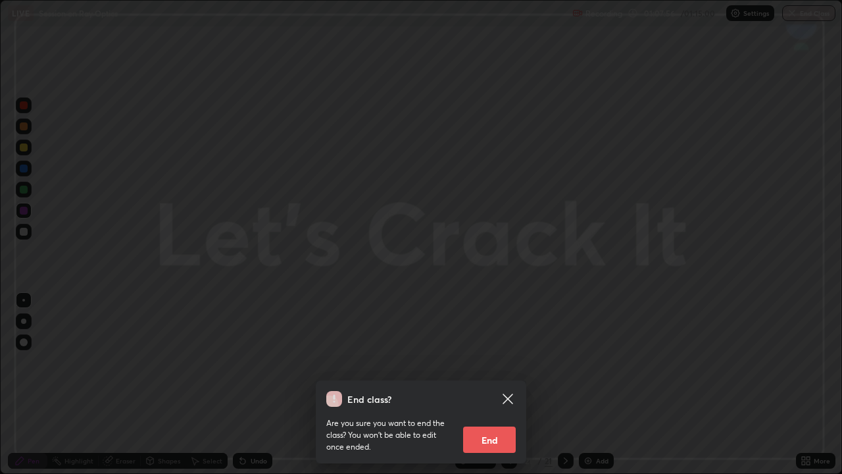
click at [489, 362] on button "End" at bounding box center [489, 439] width 53 height 26
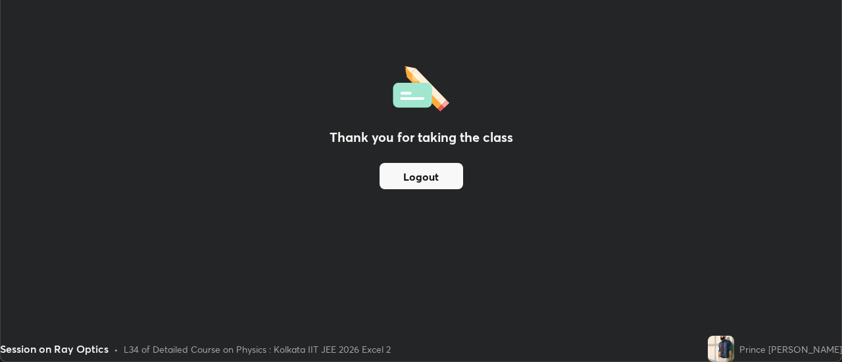
scroll to position [65426, 64946]
